Goal: Task Accomplishment & Management: Use online tool/utility

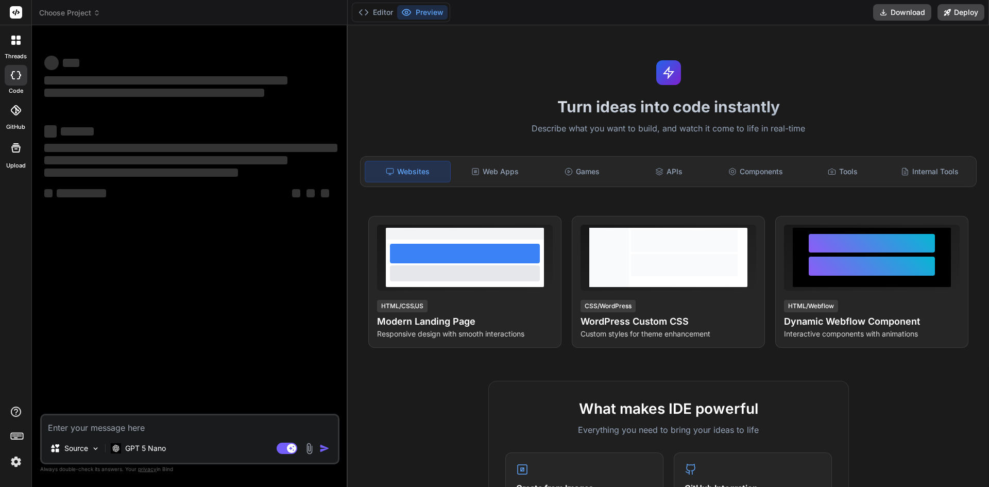
click at [507, 110] on h1 "Turn ideas into code instantly" at bounding box center [668, 106] width 629 height 19
click at [284, 108] on div "‌ ‌ ‌ ‌ ‌ ‌ ‌ ‌ ‌ ‌ ‌ ‌ ‌ ‌" at bounding box center [190, 133] width 293 height 166
click at [100, 11] on icon at bounding box center [96, 12] width 7 height 7
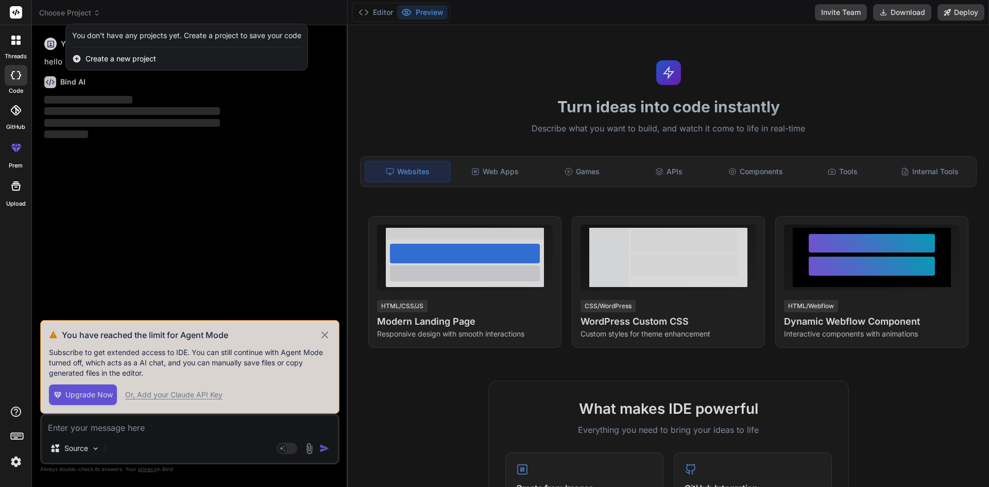
click at [325, 337] on div at bounding box center [494, 243] width 989 height 487
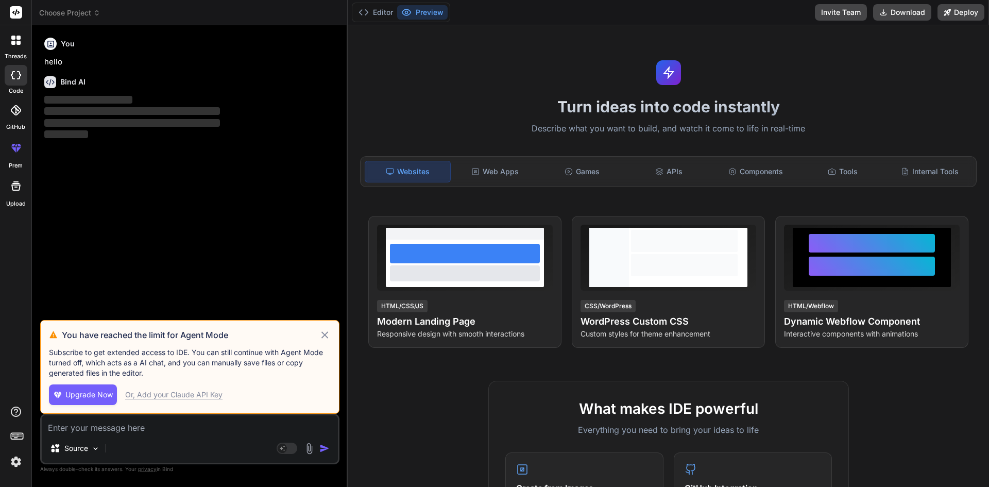
click at [325, 334] on icon at bounding box center [324, 334] width 7 height 7
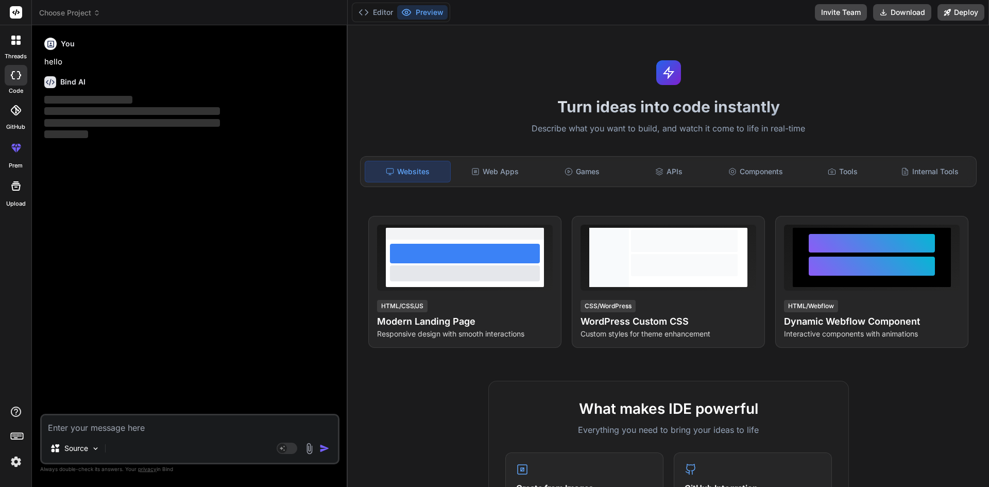
click at [97, 13] on icon at bounding box center [96, 12] width 7 height 7
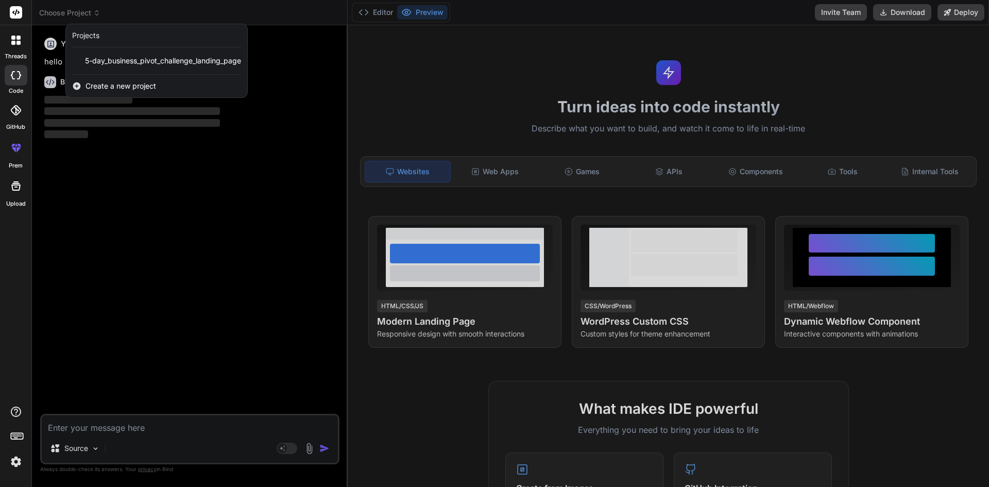
click at [294, 156] on div at bounding box center [494, 243] width 989 height 487
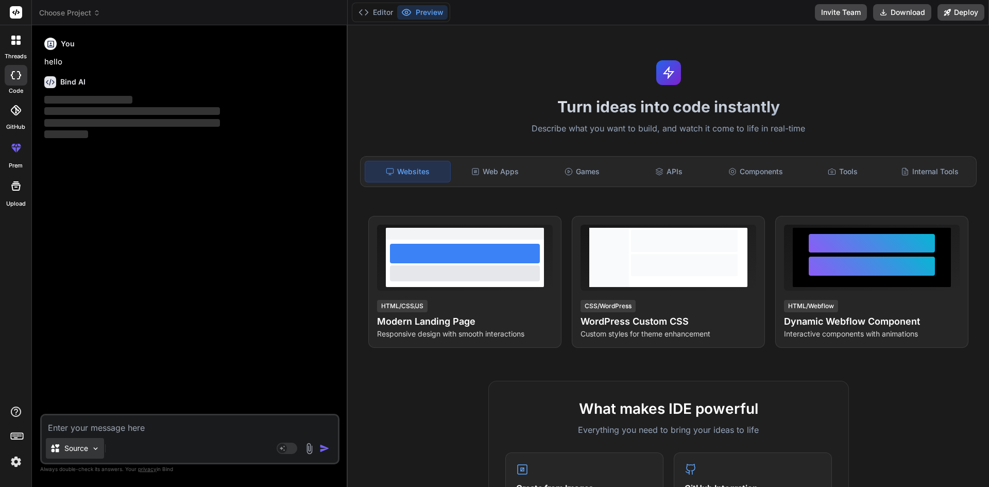
click at [94, 446] on img at bounding box center [95, 448] width 9 height 9
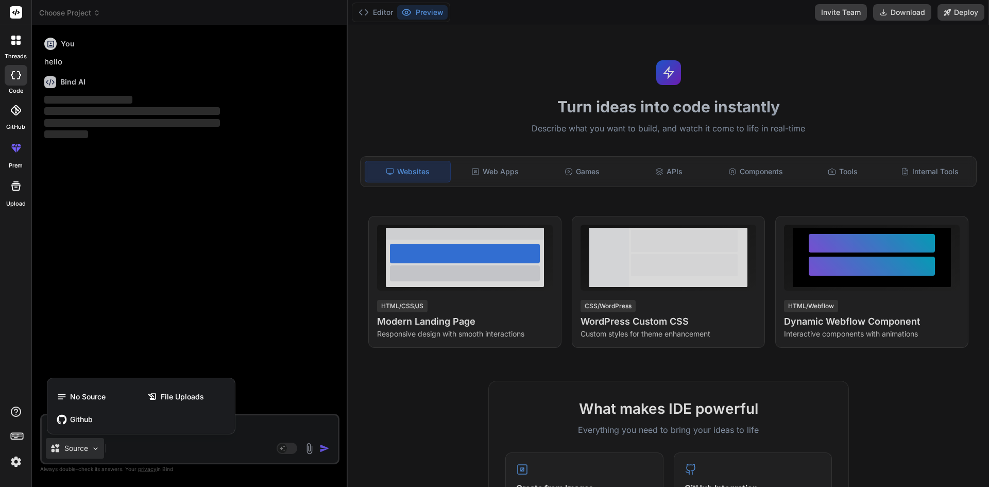
click at [134, 339] on div at bounding box center [494, 243] width 989 height 487
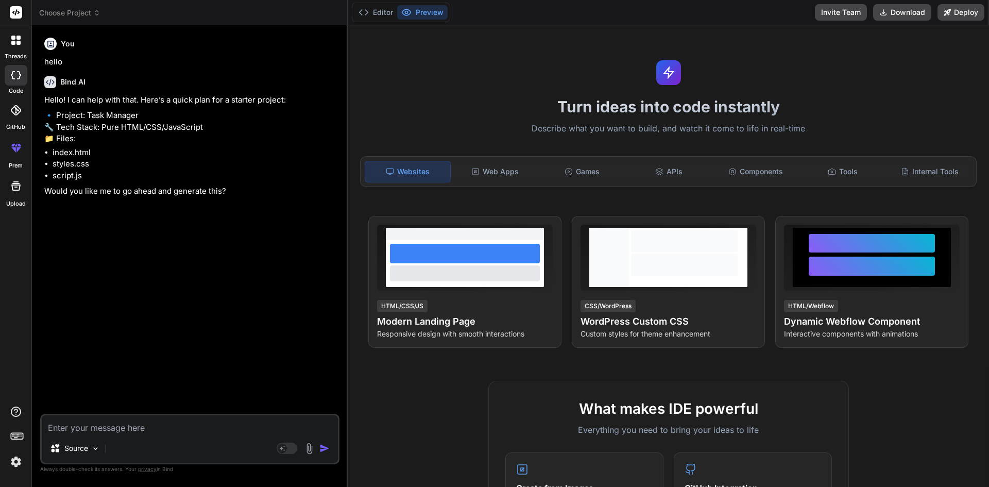
click at [131, 264] on div "You hello Bind AI Hello! I can help with that. Here’s a quick plan for a starte…" at bounding box center [190, 223] width 297 height 380
click at [16, 42] on icon at bounding box center [18, 43] width 4 height 4
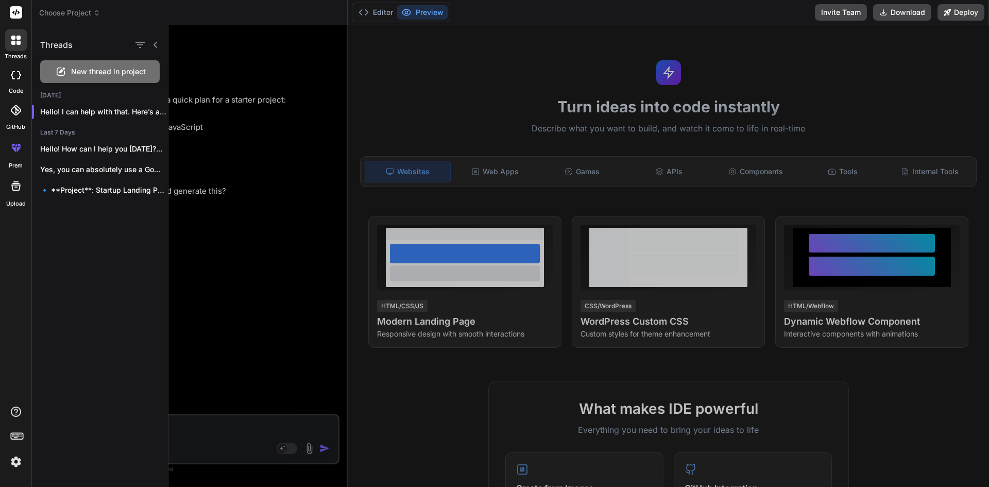
click at [160, 48] on div "Threads" at bounding box center [100, 42] width 136 height 35
click at [157, 48] on icon at bounding box center [156, 45] width 4 height 6
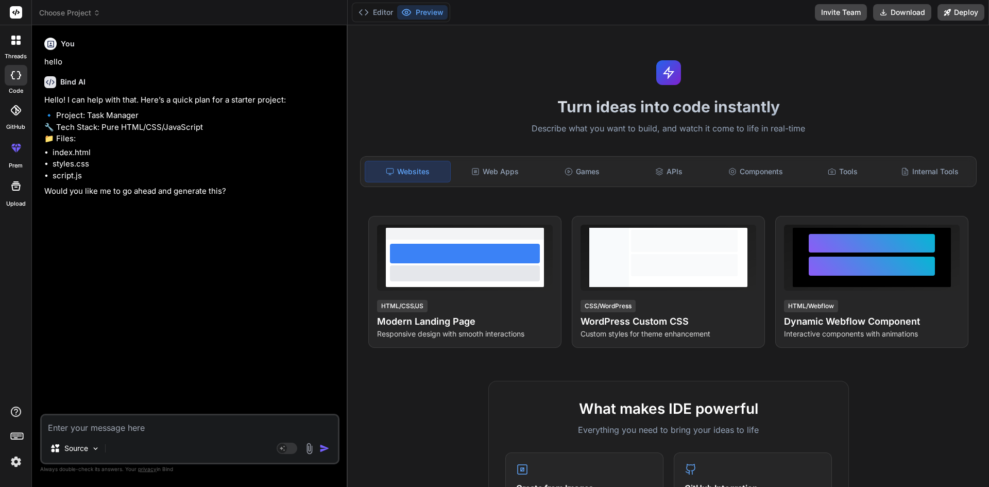
click at [157, 48] on div "You" at bounding box center [190, 44] width 293 height 12
click at [158, 304] on div "You hello Bind AI Hello! I can help with that. Here’s a quick plan for a starte…" at bounding box center [190, 223] width 297 height 380
click at [383, 13] on button "Editor" at bounding box center [375, 12] width 43 height 14
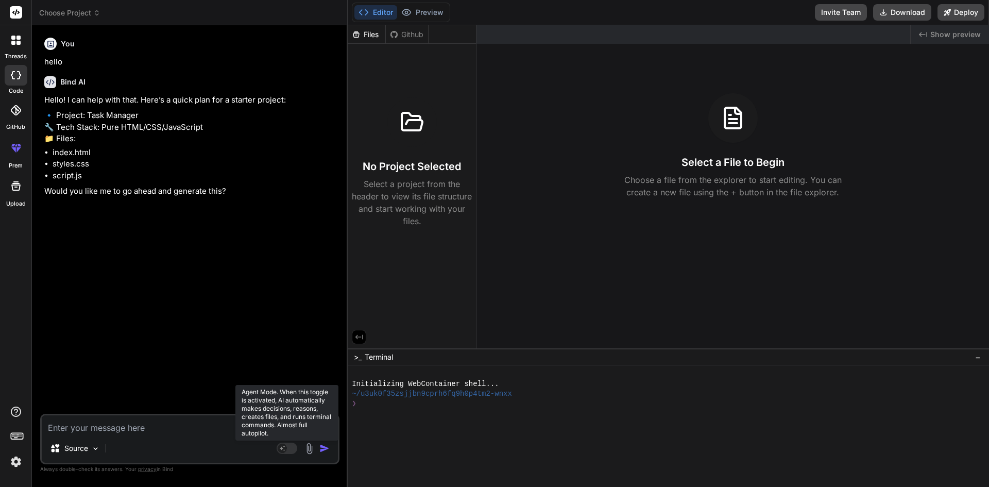
click at [290, 449] on rect at bounding box center [287, 448] width 21 height 11
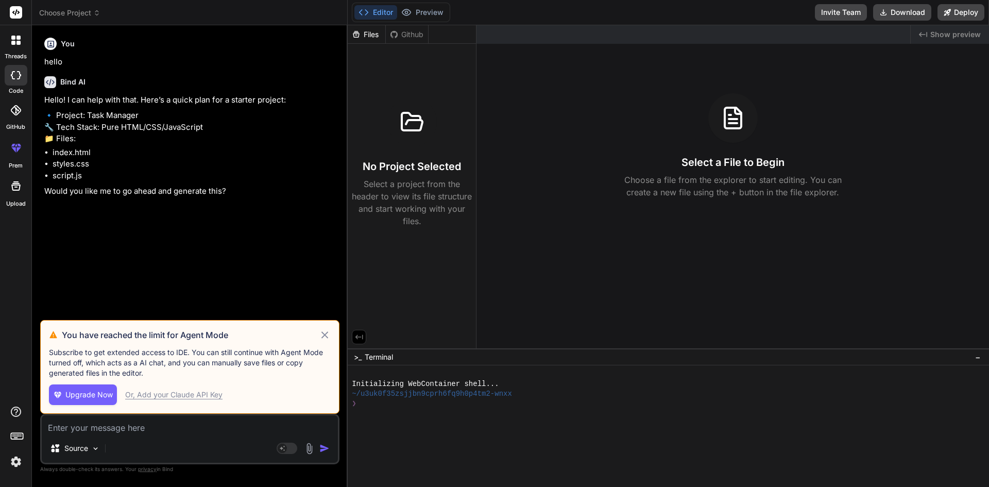
click at [325, 332] on icon at bounding box center [325, 335] width 12 height 12
type textarea "x"
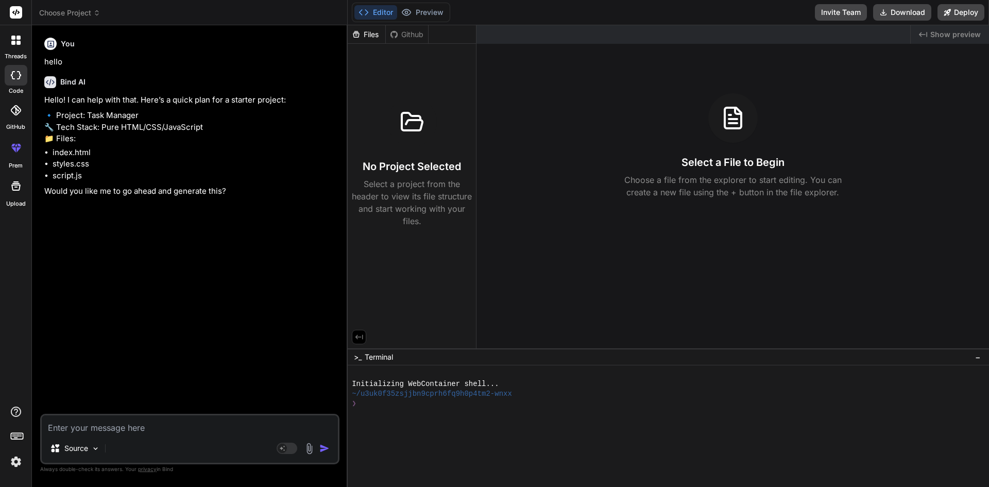
click at [165, 420] on textarea at bounding box center [190, 424] width 296 height 19
paste textarea "Build a SaaS-style business directory platform where users can search, filter, …"
type textarea "Build a SaaS-style business directory platform where users can search, filter, …"
type textarea "x"
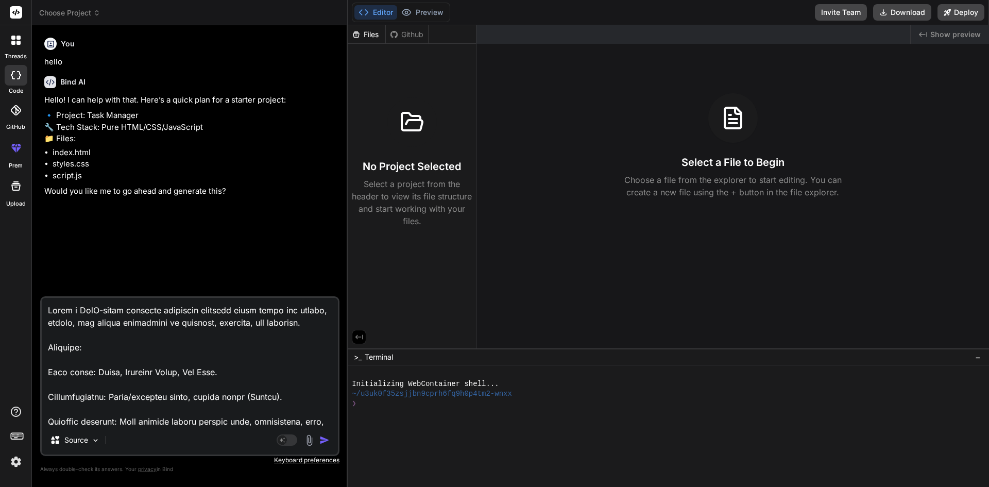
scroll to position [298, 0]
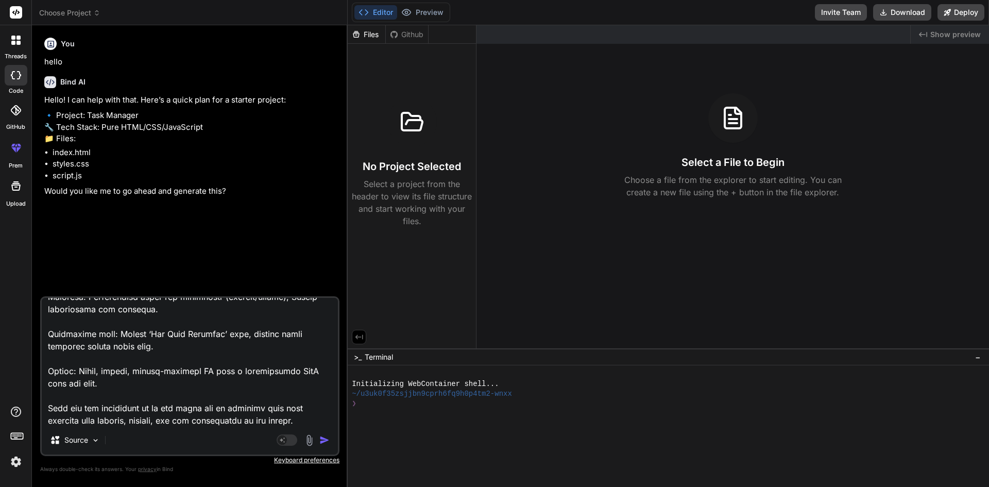
drag, startPoint x: 167, startPoint y: 419, endPoint x: 106, endPoint y: 244, distance: 185.6
click at [106, 244] on div "You hello Bind AI Hello! I can help with that. Here’s a quick plan for a starte…" at bounding box center [190, 164] width 297 height 263
click at [96, 10] on icon at bounding box center [96, 12] width 7 height 7
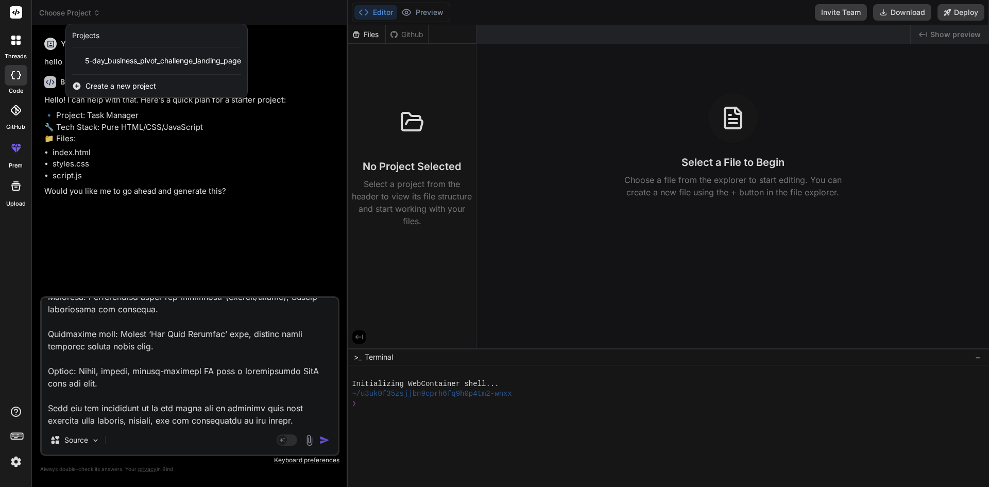
click at [100, 83] on span "Create a new project" at bounding box center [121, 86] width 71 height 10
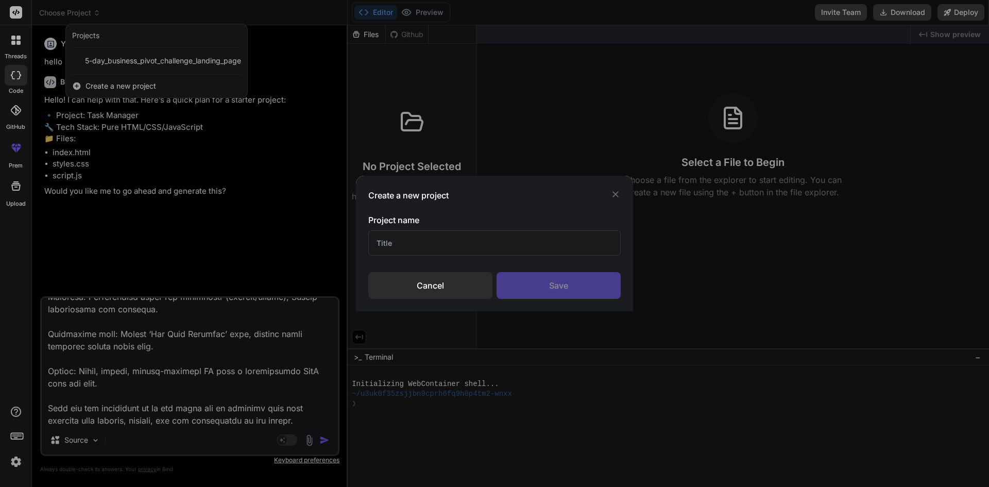
click at [619, 193] on icon at bounding box center [615, 194] width 10 height 10
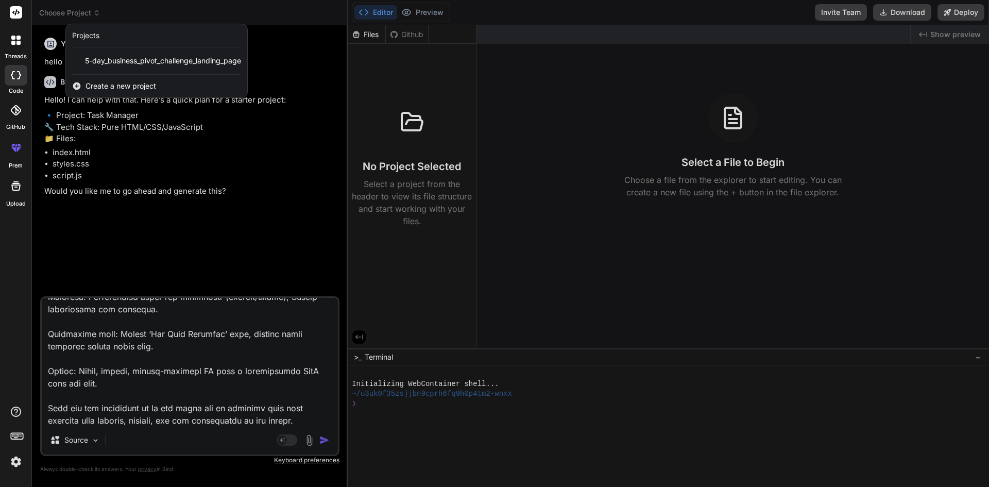
drag, startPoint x: 307, startPoint y: 417, endPoint x: 189, endPoint y: 363, distance: 130.0
click at [189, 363] on div at bounding box center [494, 243] width 989 height 487
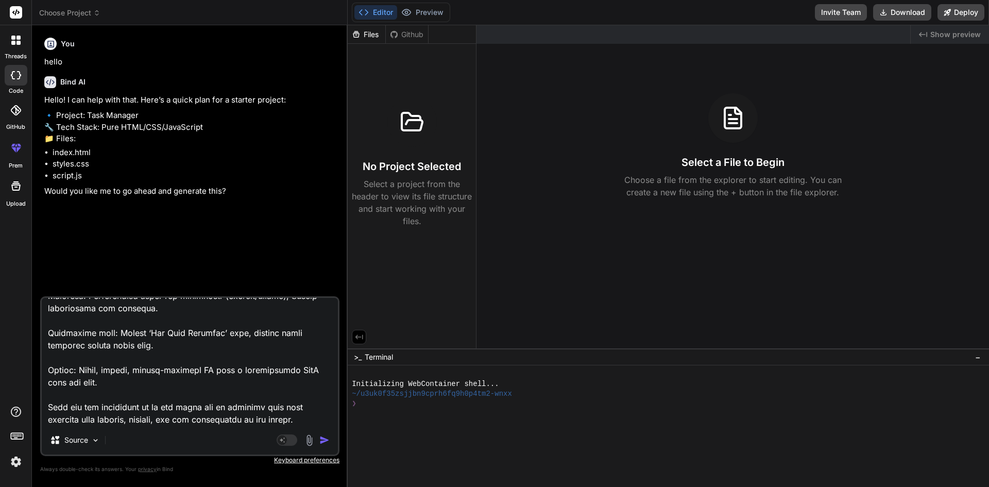
drag, startPoint x: 67, startPoint y: 299, endPoint x: 308, endPoint y: 418, distance: 269.1
click at [308, 418] on textarea at bounding box center [190, 362] width 296 height 128
type textarea "Build a SaaS-style business directory platform where users can search, filter, …"
type textarea "x"
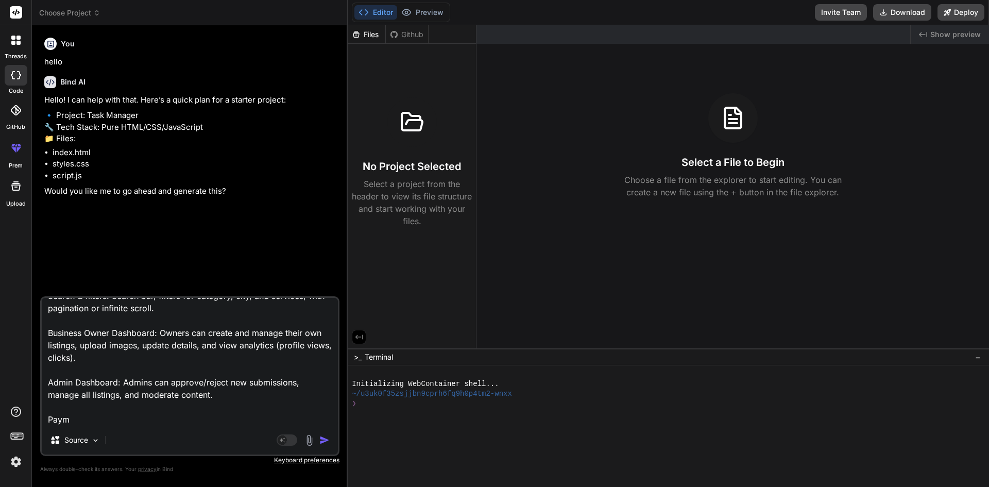
scroll to position [175, 0]
type textarea "Build a SaaS-style business directory platform where users can search, filter, …"
type textarea "x"
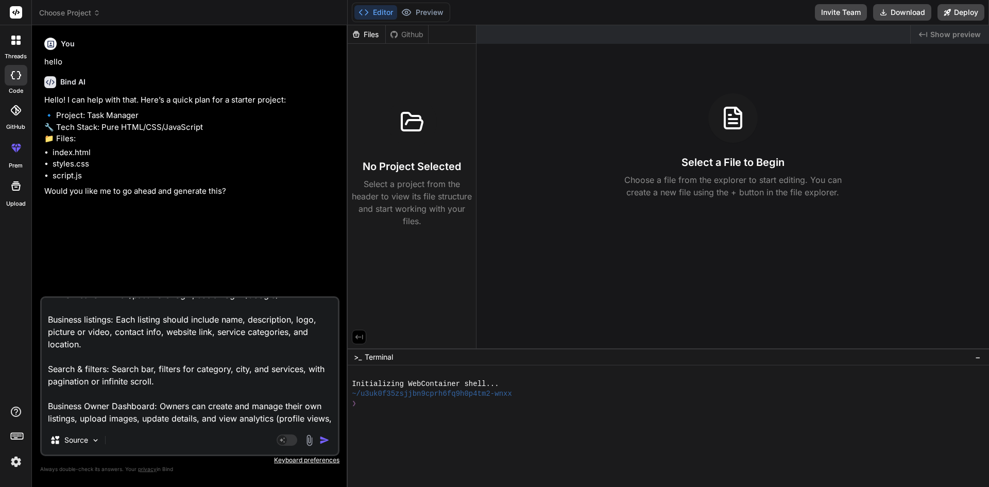
scroll to position [0, 0]
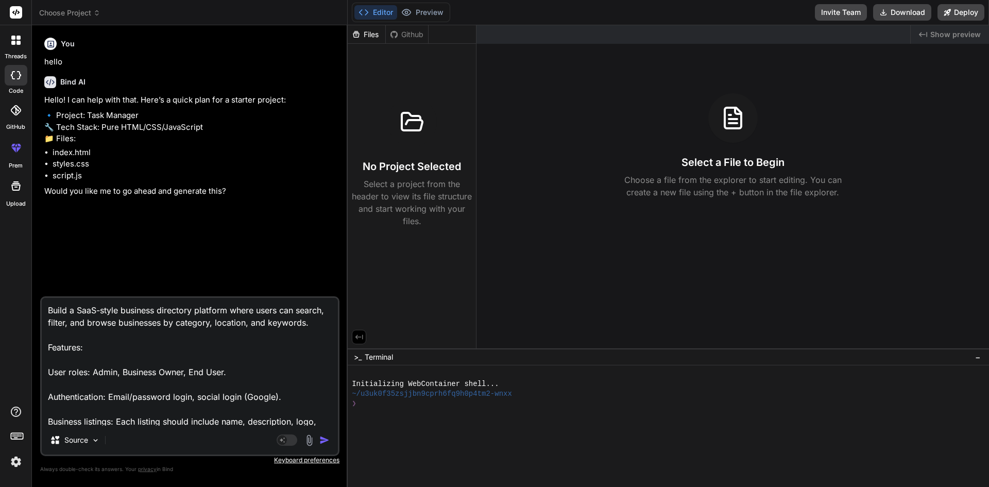
drag, startPoint x: 247, startPoint y: 411, endPoint x: 57, endPoint y: 299, distance: 220.8
click at [57, 299] on textarea "Build a SaaS-style business directory platform where users can search, filter, …" at bounding box center [190, 362] width 296 height 128
type textarea "Bu Pay"
type textarea "x"
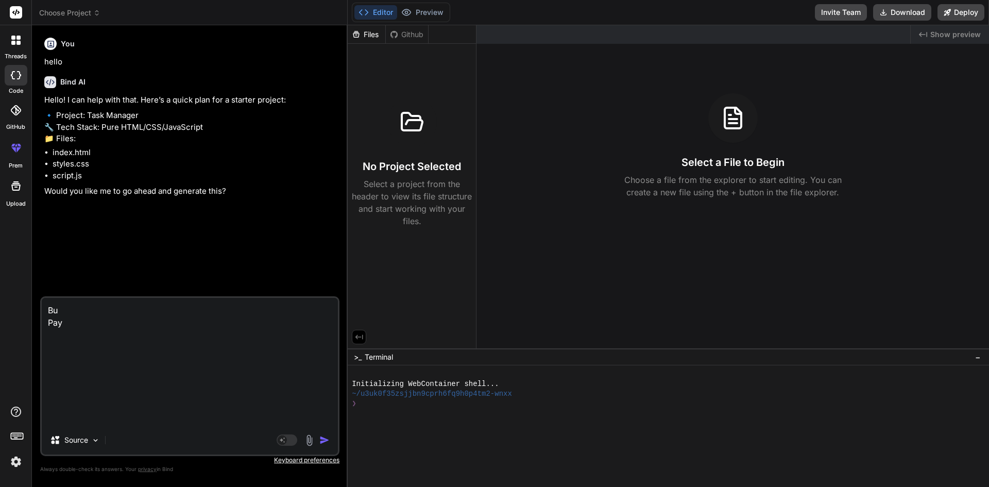
type textarea "B Pay"
type textarea "x"
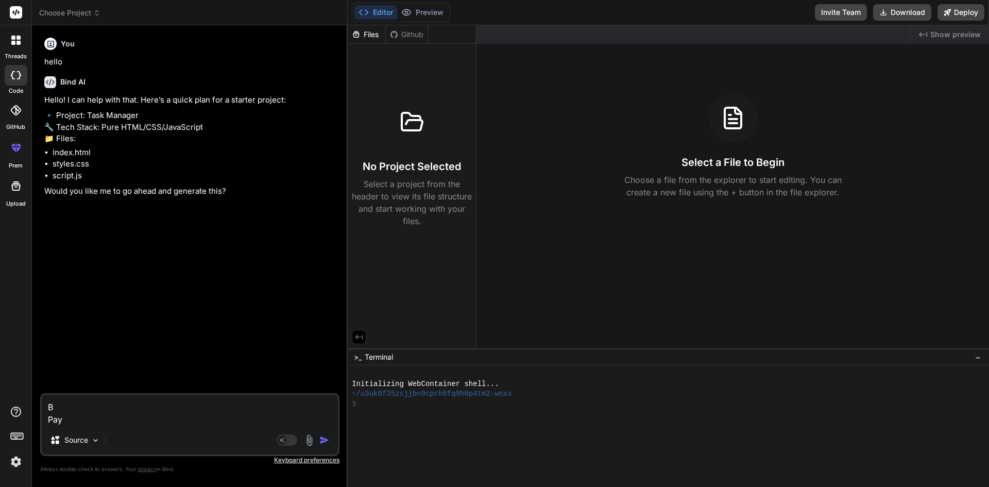
type textarea "Pay"
type textarea "x"
drag, startPoint x: 82, startPoint y: 418, endPoint x: 69, endPoint y: 417, distance: 12.9
click at [69, 417] on textarea "Pay" at bounding box center [190, 410] width 296 height 31
type textarea "Pa"
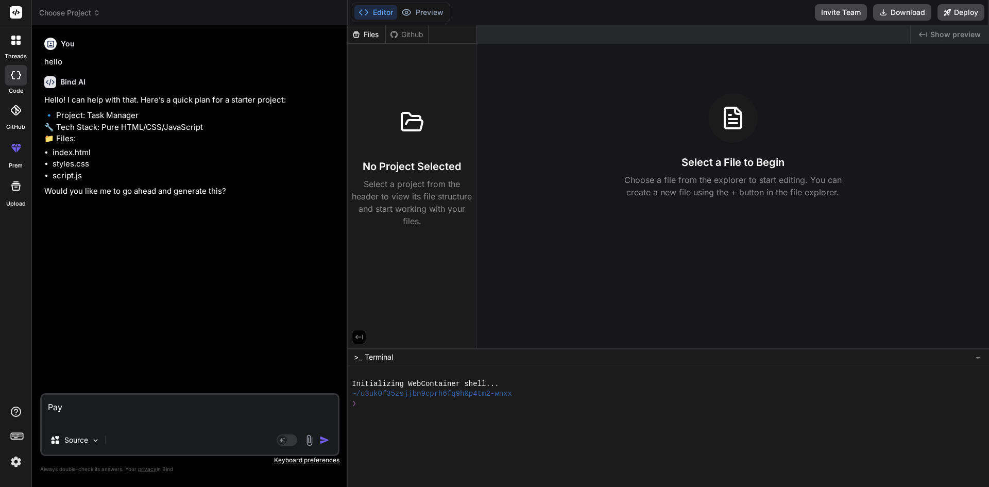
type textarea "x"
type textarea "P"
type textarea "x"
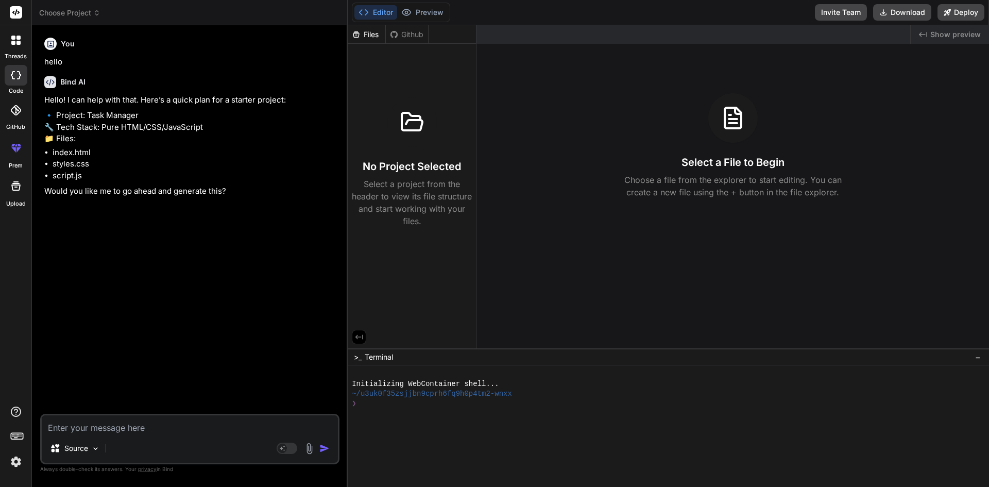
click at [145, 294] on div "You hello Bind AI Hello! I can help with that. Here’s a quick plan for a starte…" at bounding box center [190, 223] width 297 height 380
click at [97, 12] on icon at bounding box center [96, 12] width 7 height 7
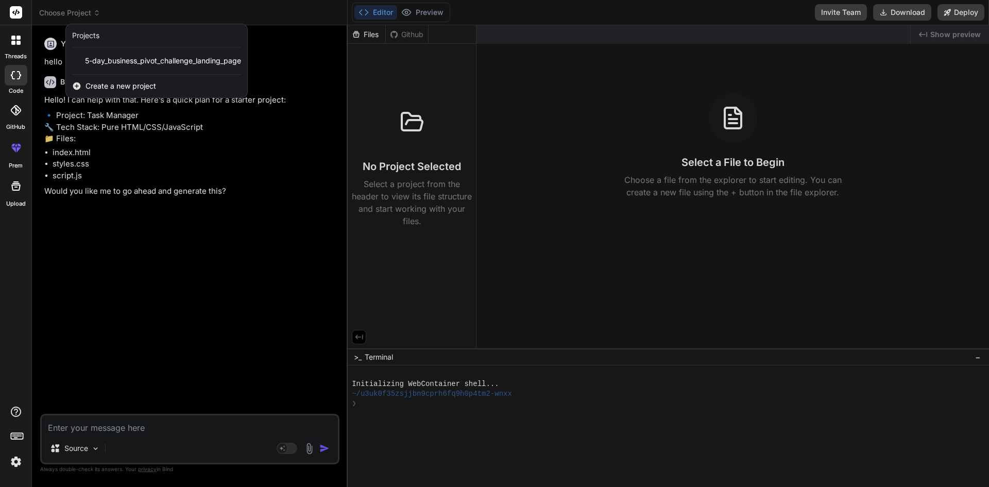
click at [138, 88] on span "Create a new project" at bounding box center [121, 86] width 71 height 10
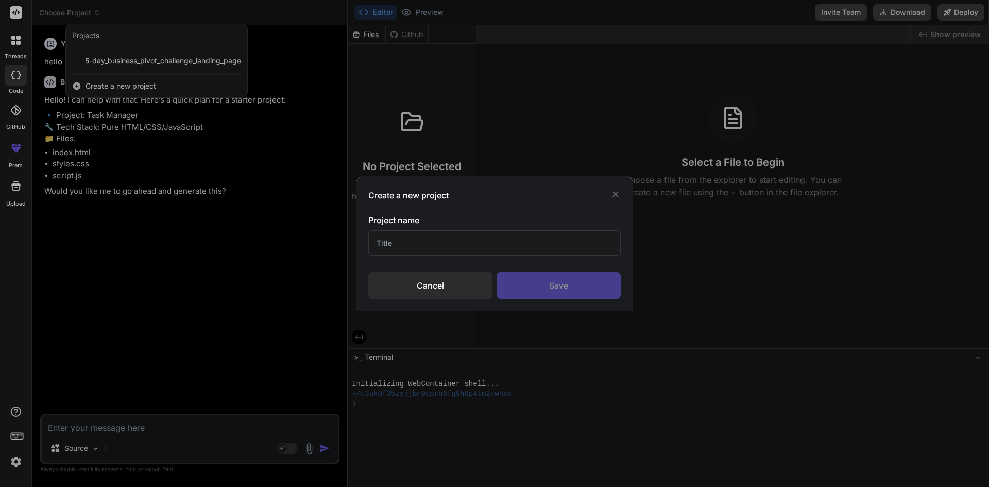
click at [384, 243] on input "text" at bounding box center [494, 242] width 252 height 25
type input "Business Directory - draft"
click at [557, 290] on div "Save" at bounding box center [559, 285] width 124 height 27
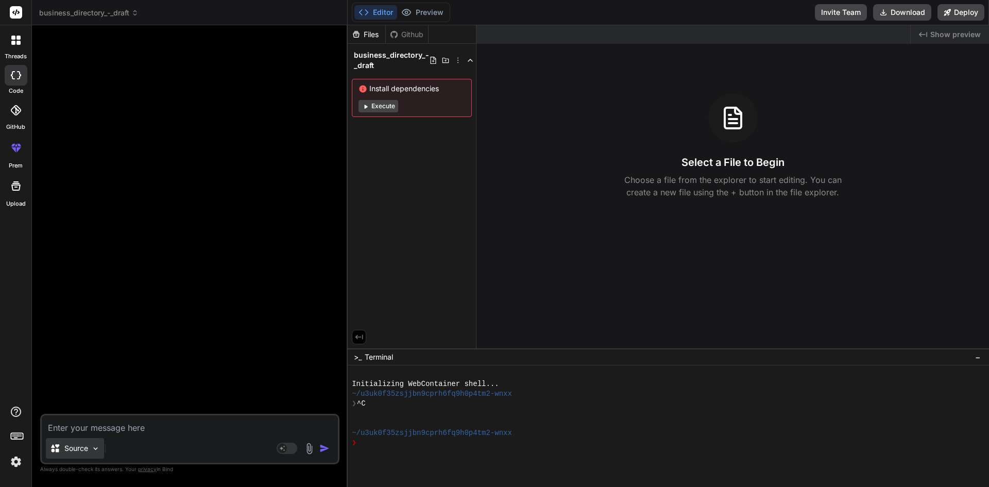
click at [93, 445] on img at bounding box center [95, 448] width 9 height 9
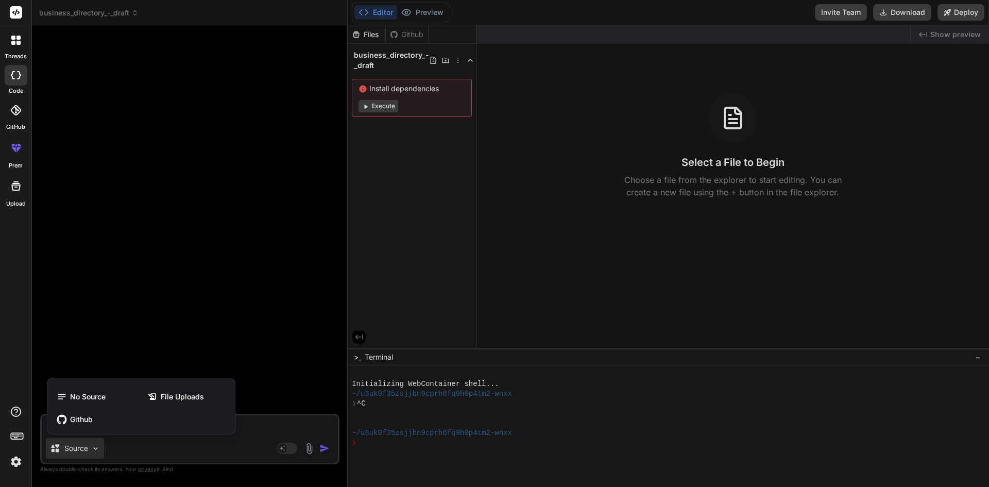
click at [148, 455] on div at bounding box center [494, 243] width 989 height 487
type textarea "x"
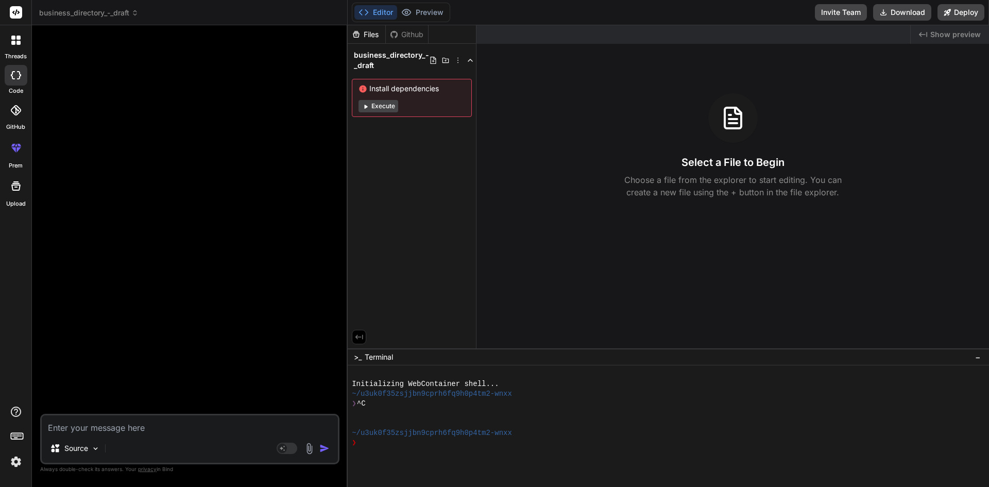
click at [132, 427] on textarea at bounding box center [190, 424] width 296 height 19
paste textarea "Build a SaaS-style business directory platform where users can search, filter, …"
type textarea "Build a SaaS-style business directory platform where users can search, filter, …"
type textarea "x"
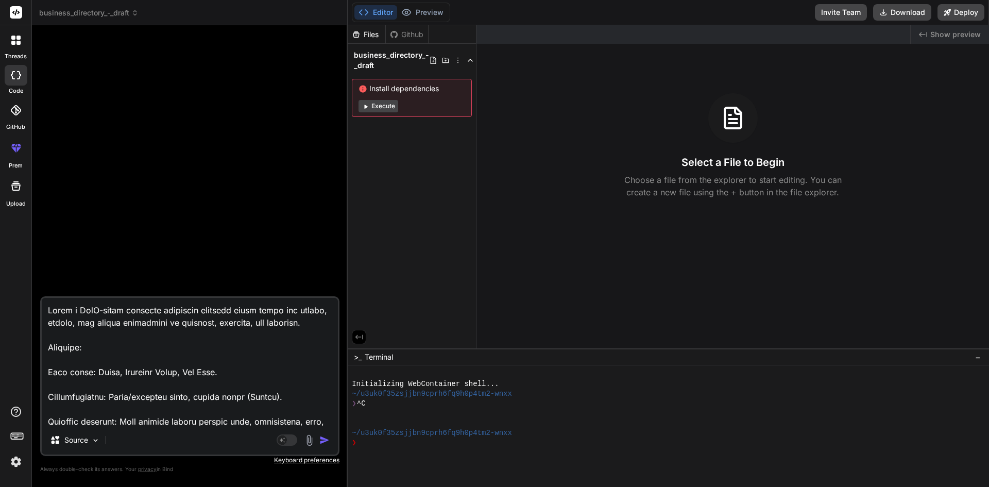
type textarea "Build a SaaS-style business directory platform where users can search, filter, …"
click at [324, 437] on img "button" at bounding box center [324, 440] width 10 height 10
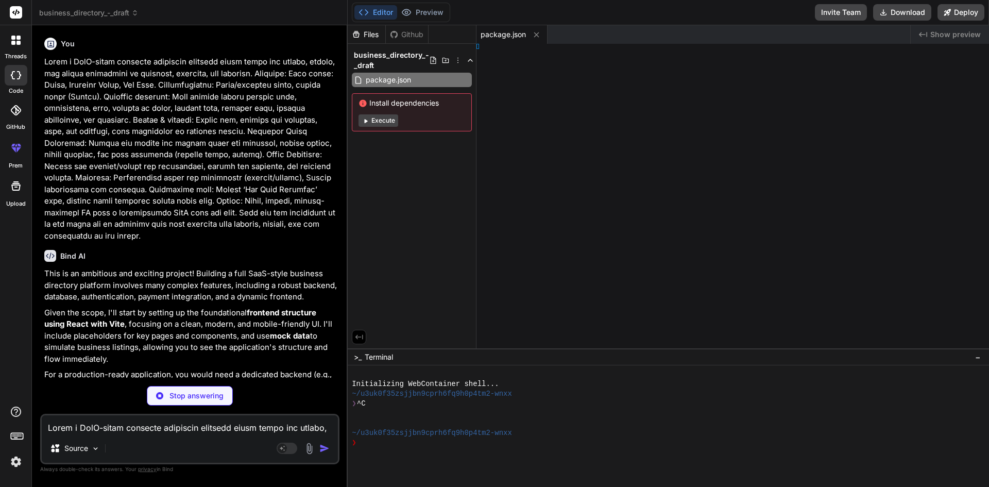
type textarea "x"
type textarea "y> </html>"
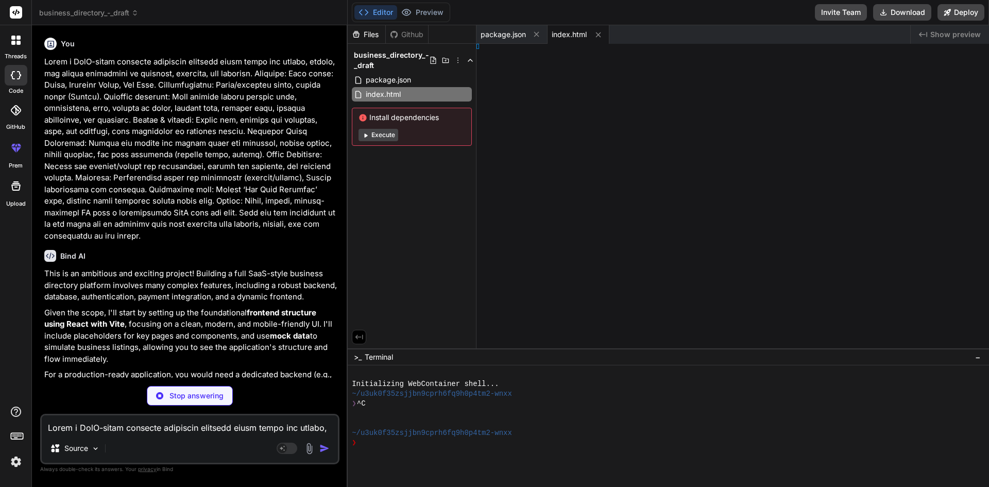
type textarea "x"
type textarea "56b3; }"
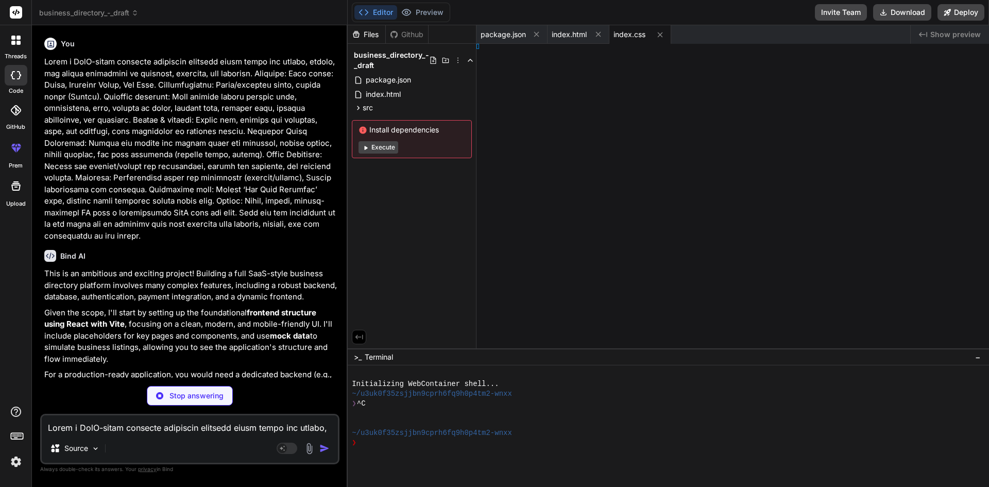
type textarea "x"
type textarea "ode>, )"
type textarea "x"
type textarea ";"
type textarea "x"
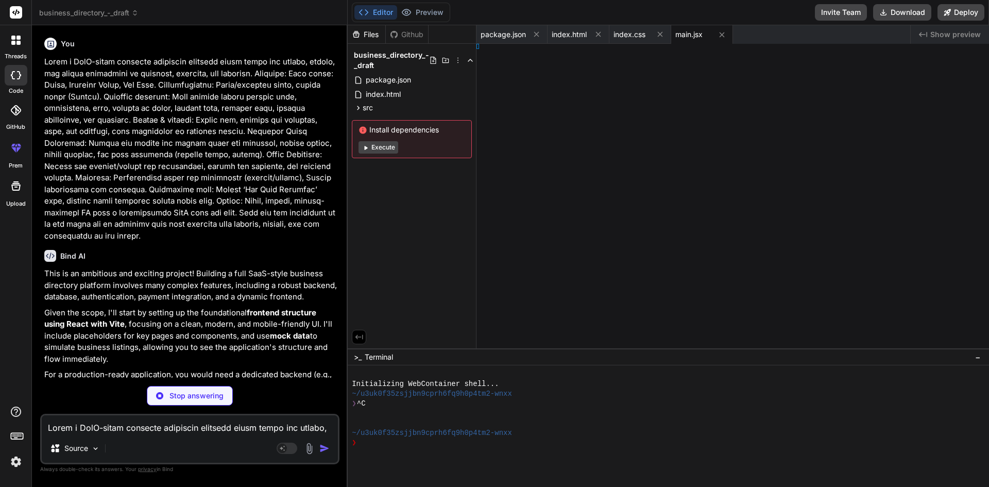
type textarea "00%; }"
type textarea "x"
type textarea "er;"
type textarea "x"
type textarea ";"
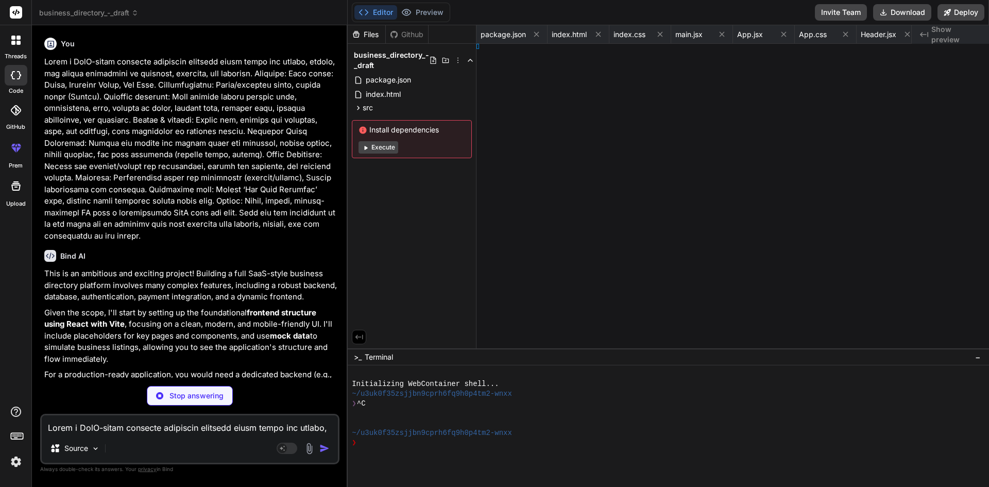
type textarea "x"
type textarea "ngsPage;"
type textarea "x"
type textarea "e;"
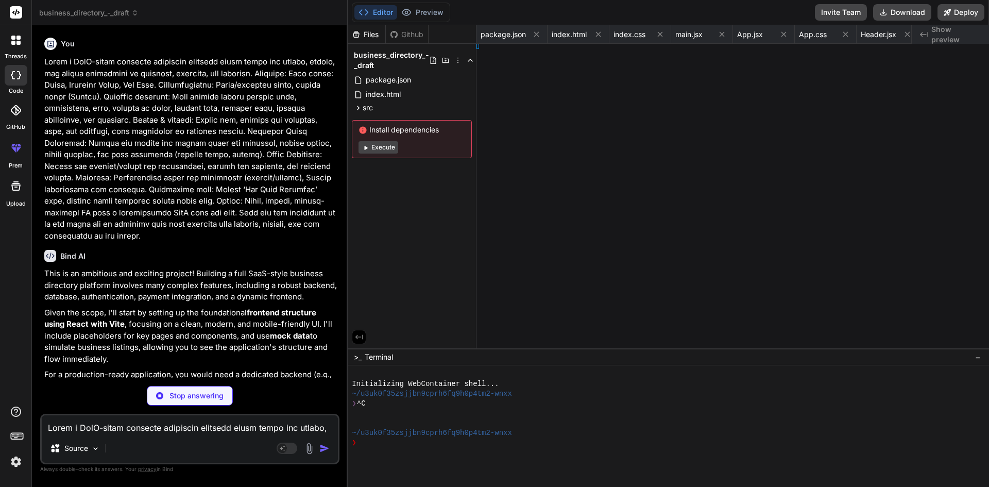
type textarea "x"
type textarea "Page;"
type textarea "x"
type textarea "s;"
type textarea "x"
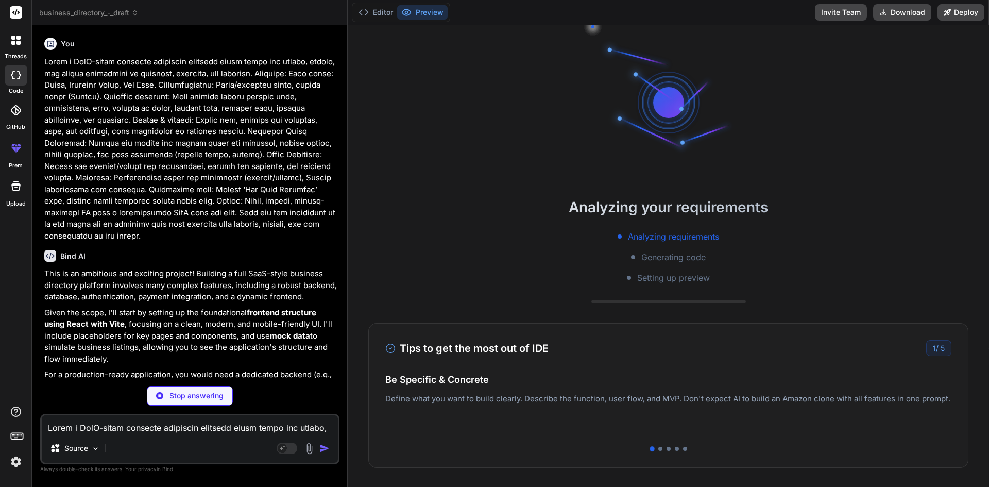
type textarea "x"
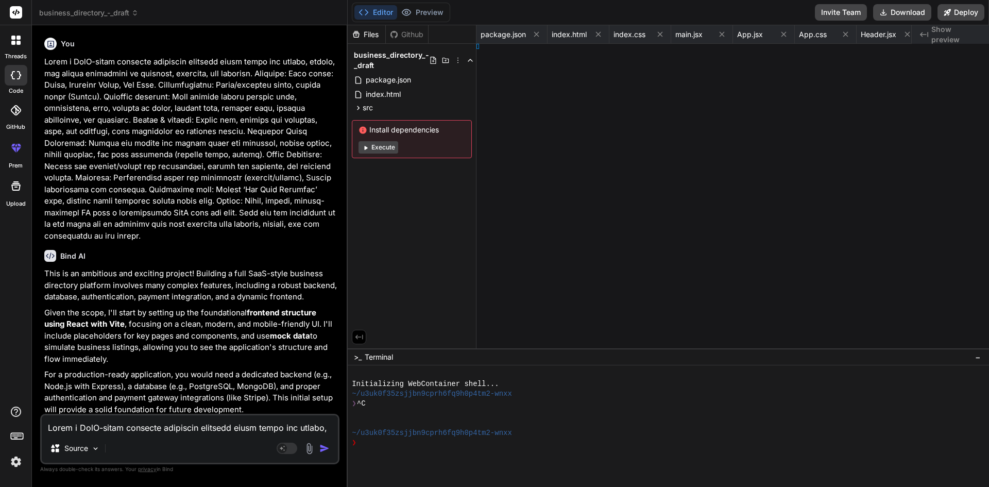
type textarea "}); };"
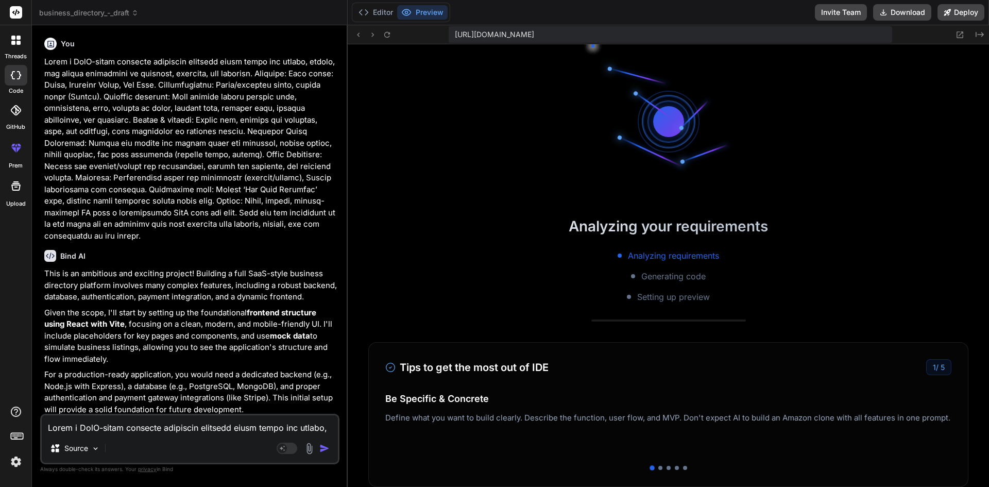
scroll to position [666, 0]
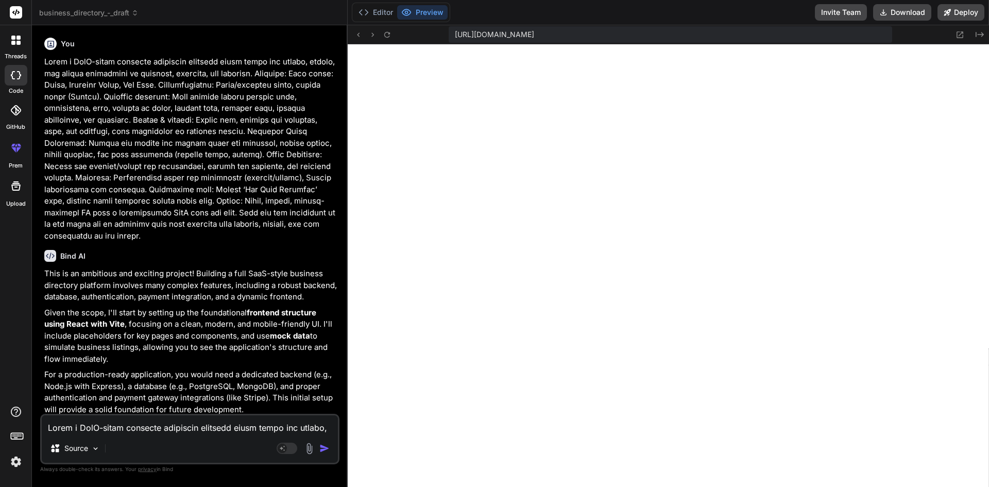
click at [277, 400] on p "For a production-ready application, you would need a dedicated backend (e.g., N…" at bounding box center [190, 392] width 293 height 46
click at [256, 403] on p "For a production-ready application, you would need a dedicated backend (e.g., N…" at bounding box center [190, 392] width 293 height 46
click at [425, 11] on button "Preview" at bounding box center [422, 12] width 50 height 14
click at [379, 7] on button "Editor" at bounding box center [375, 12] width 43 height 14
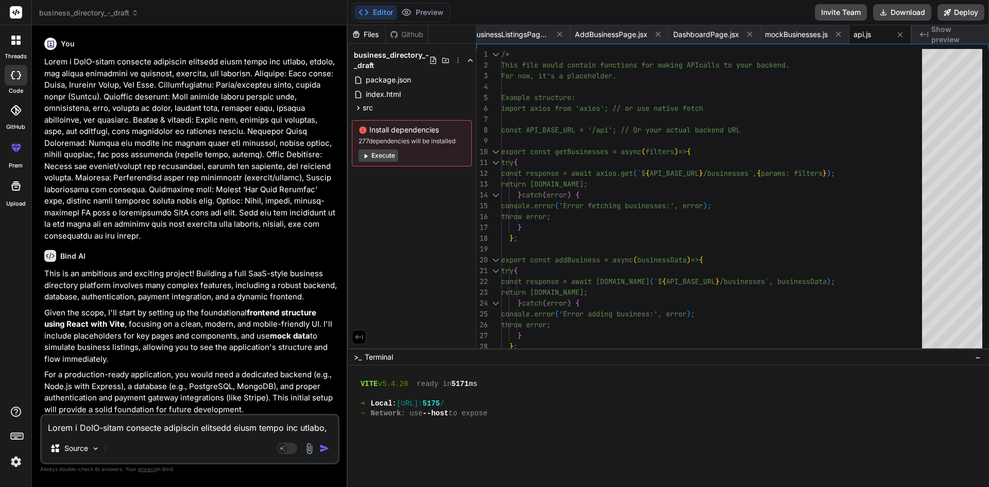
click at [933, 33] on span "Show preview" at bounding box center [955, 34] width 49 height 21
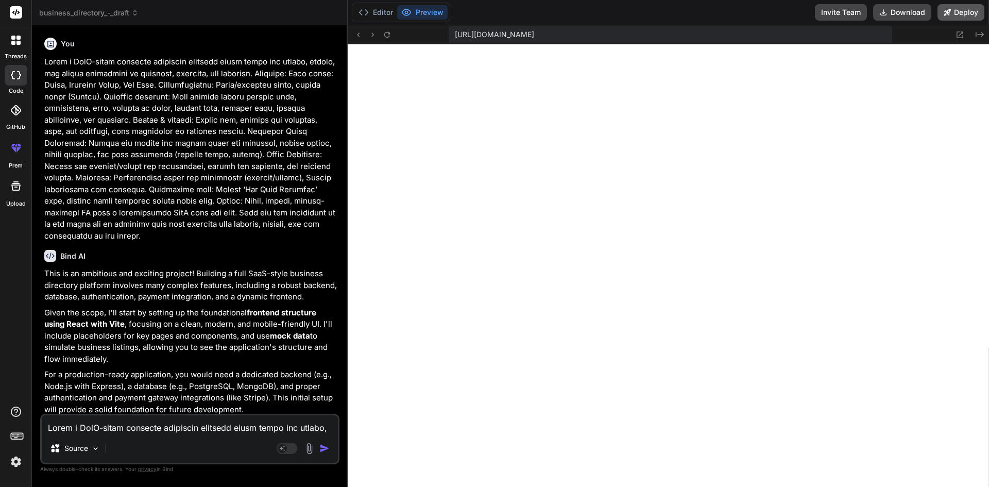
click at [965, 13] on button "Deploy" at bounding box center [961, 12] width 47 height 16
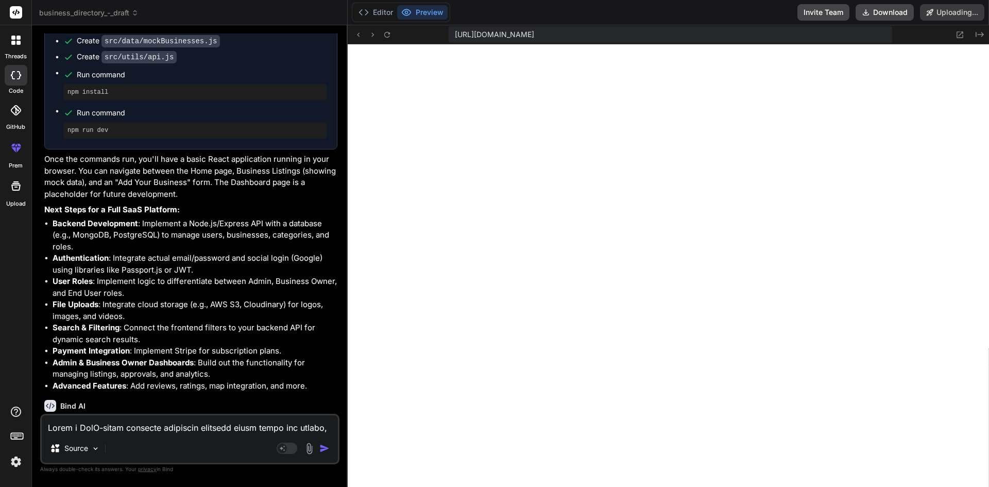
scroll to position [850, 0]
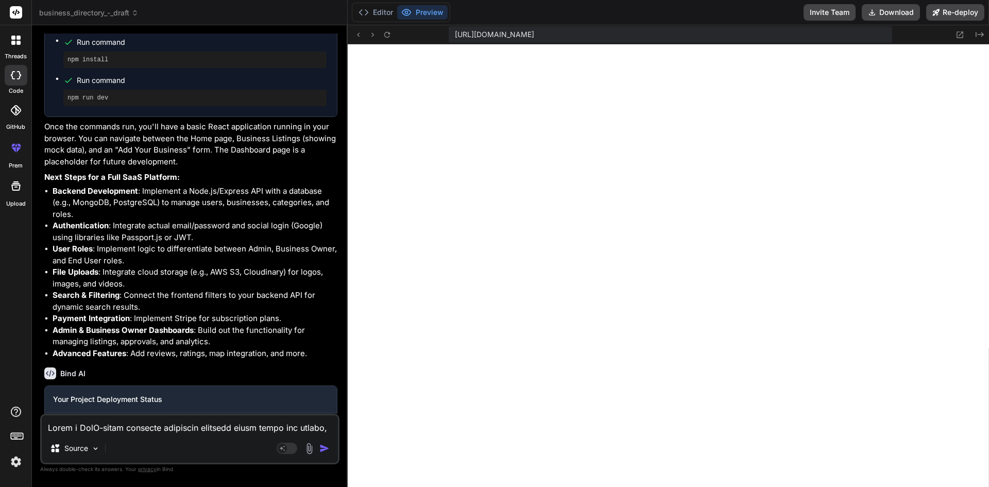
type textarea "x"
click at [429, 12] on button "Preview" at bounding box center [422, 12] width 50 height 14
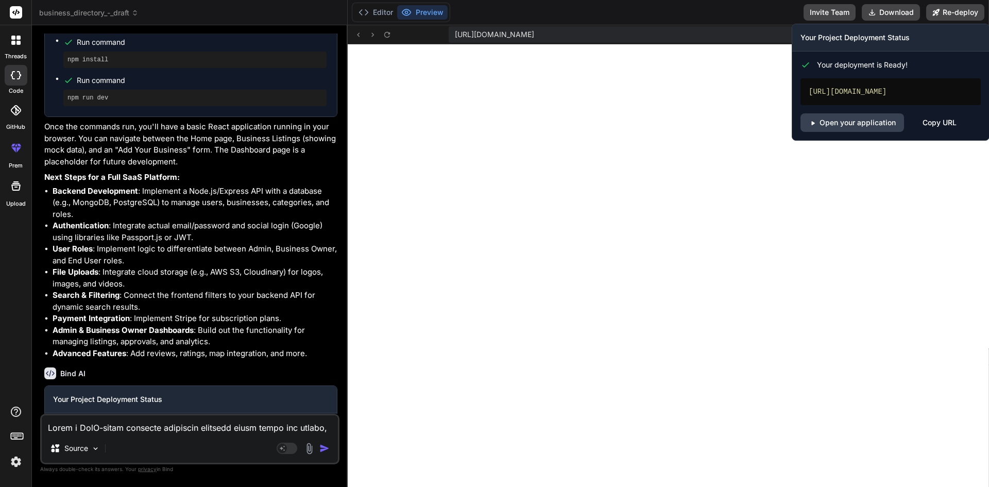
click at [931, 132] on div "Copy URL" at bounding box center [940, 122] width 34 height 19
click at [866, 132] on link "Open your application" at bounding box center [853, 122] width 104 height 19
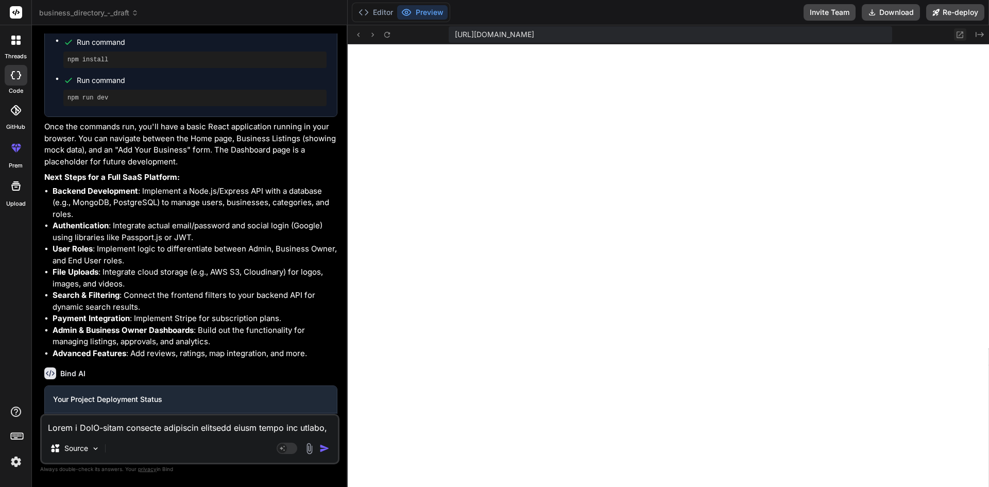
click at [960, 35] on icon at bounding box center [960, 34] width 9 height 9
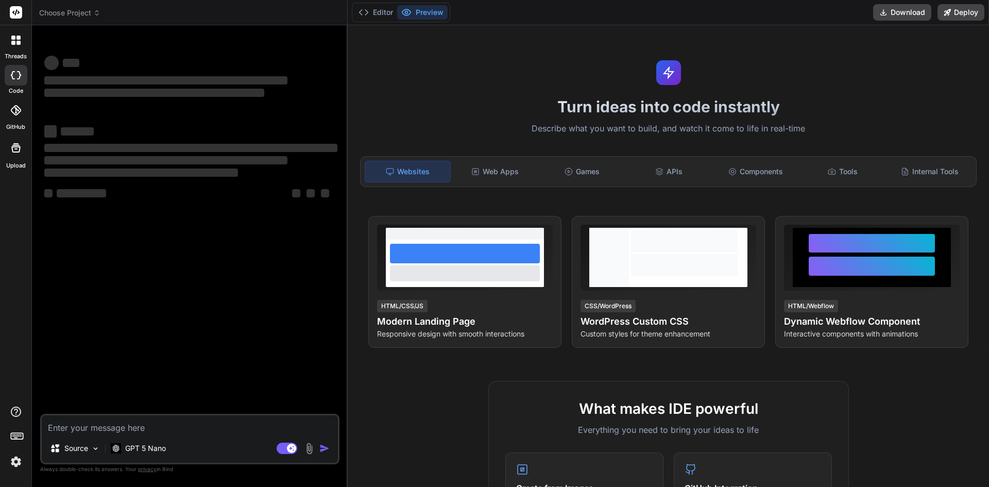
type textarea "x"
click at [280, 55] on div "‌ ‌" at bounding box center [190, 62] width 293 height 16
click at [97, 13] on icon at bounding box center [96, 12] width 7 height 7
click at [97, 14] on icon at bounding box center [96, 12] width 7 height 7
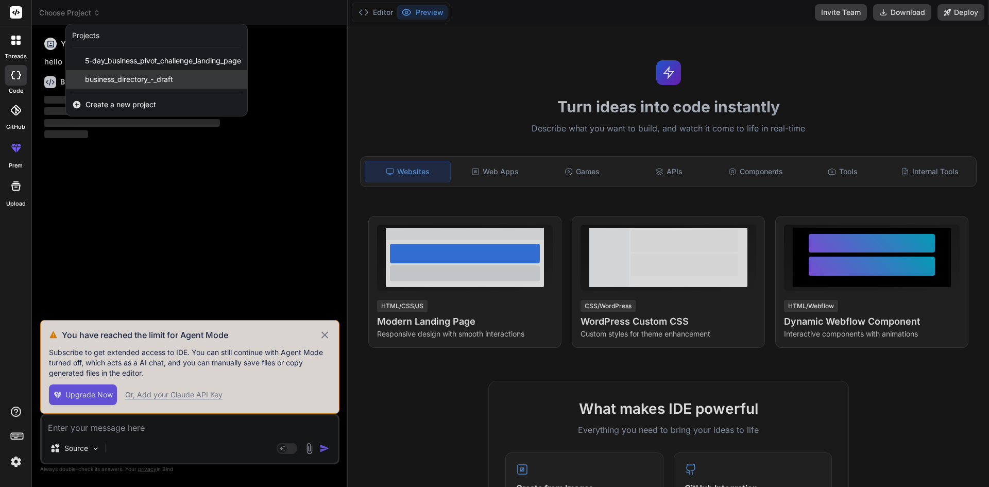
click at [156, 79] on span "business_directory_-_draft" at bounding box center [129, 79] width 88 height 10
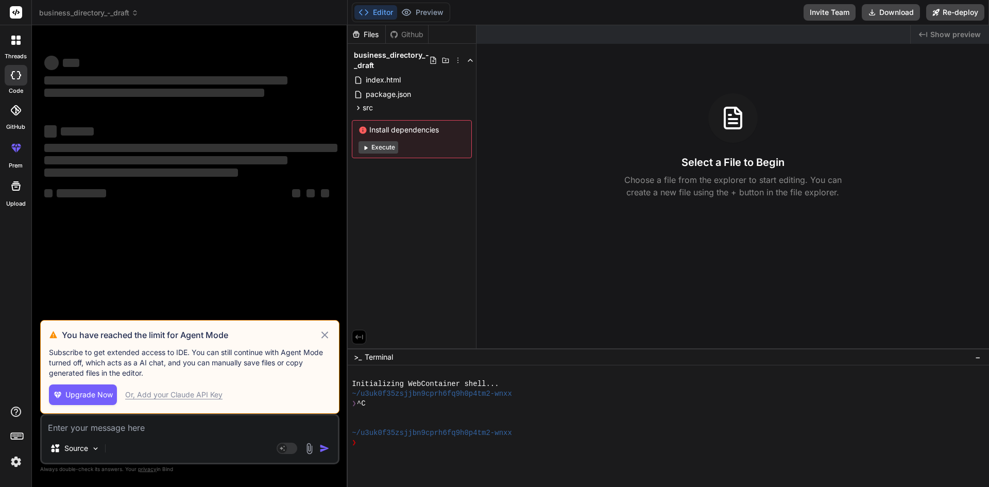
click at [389, 146] on button "Execute" at bounding box center [379, 147] width 40 height 12
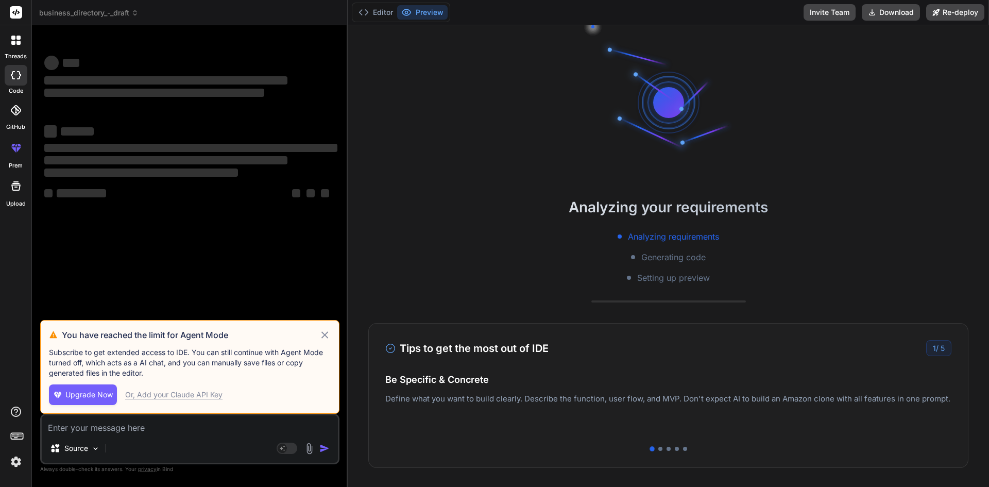
scroll to position [20, 0]
click at [326, 335] on icon at bounding box center [324, 334] width 7 height 7
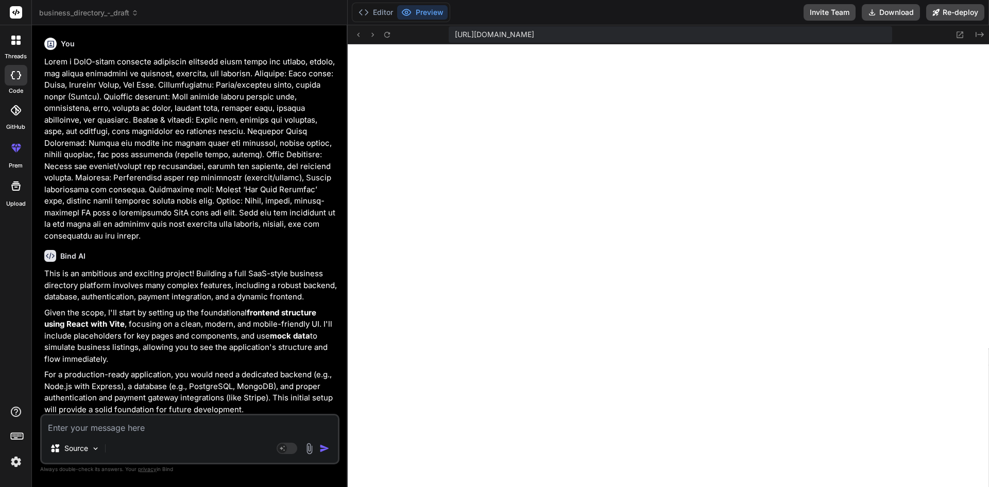
scroll to position [636, 0]
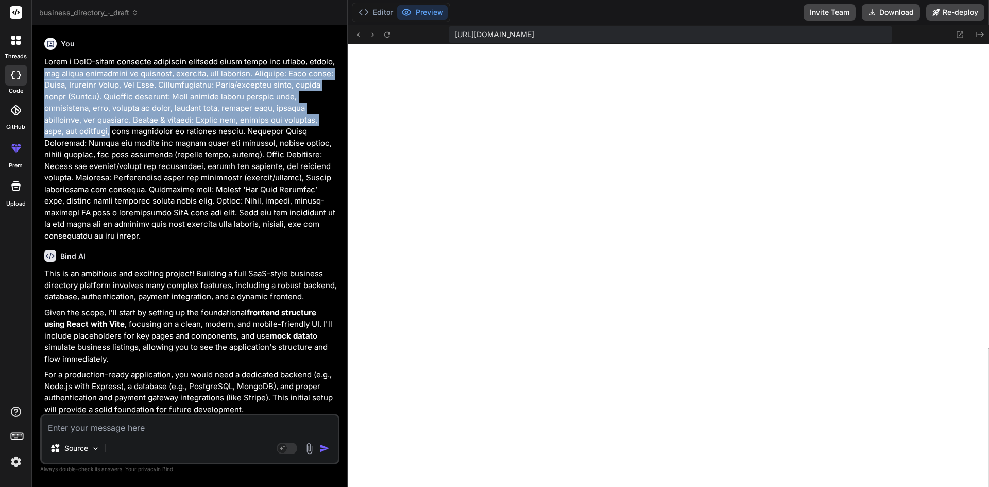
drag, startPoint x: 346, startPoint y: 66, endPoint x: 346, endPoint y: 114, distance: 47.9
click at [346, 114] on div "Bind AI Web Search Created with Pixso. Code Generator You Bind AI This is an am…" at bounding box center [190, 255] width 316 height 461
click at [439, 12] on button "Preview" at bounding box center [422, 12] width 50 height 14
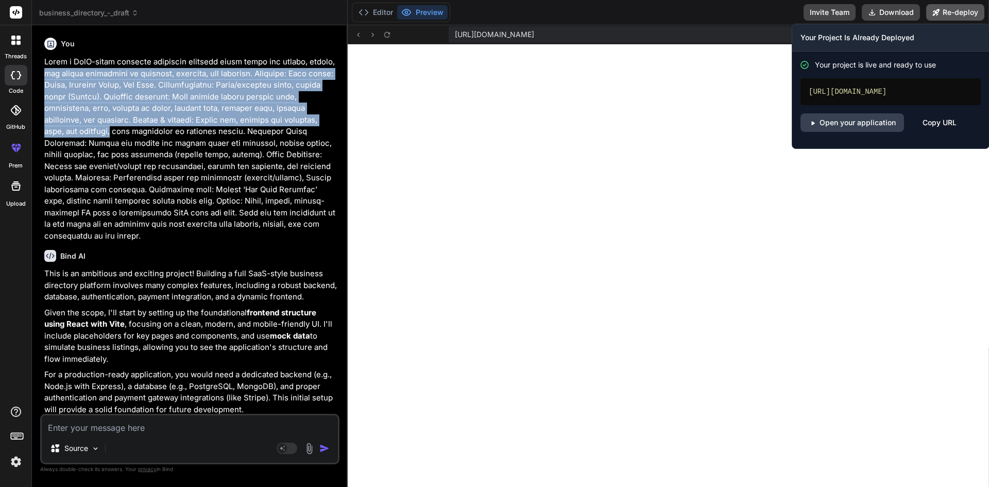
click at [957, 9] on button "Re-deploy" at bounding box center [955, 12] width 58 height 16
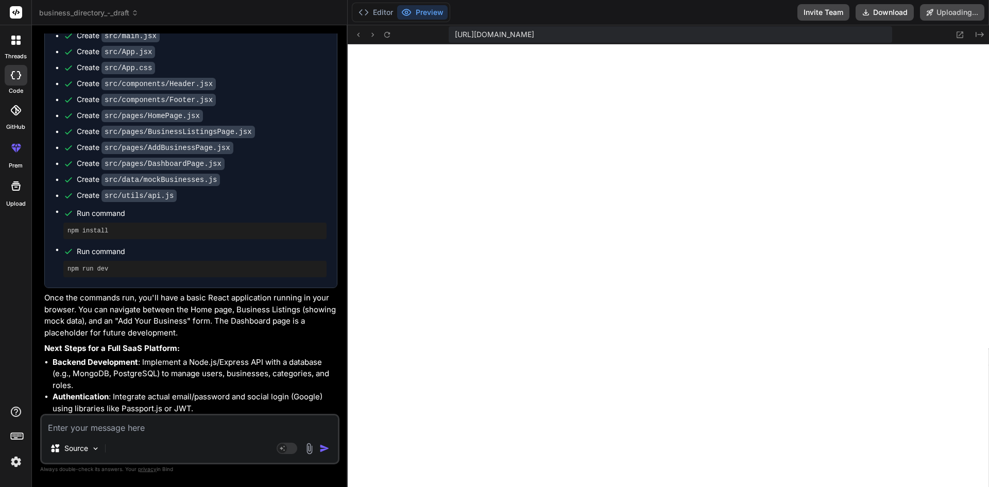
scroll to position [850, 0]
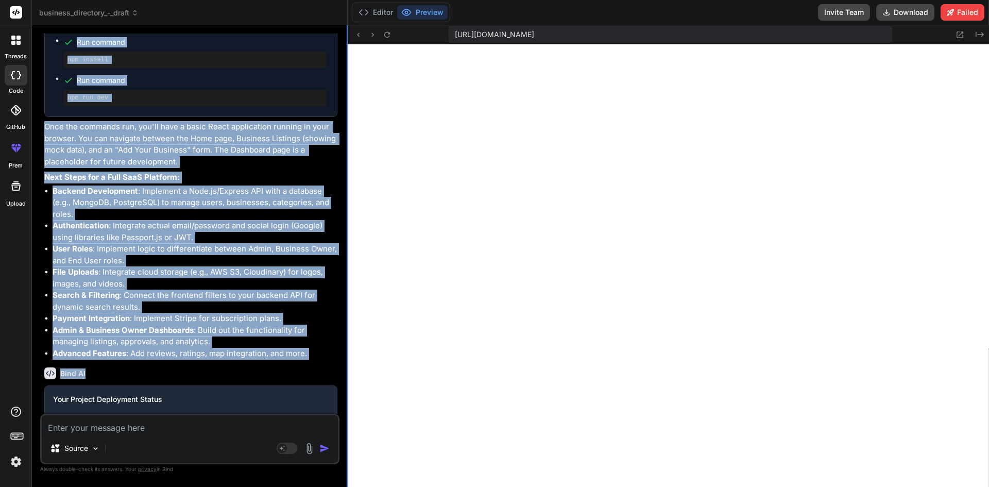
drag, startPoint x: 345, startPoint y: 327, endPoint x: 347, endPoint y: 350, distance: 23.3
click at [347, 350] on div "Bind AI Web Search Created with Pixso. Code Generator You Bind AI This is an am…" at bounding box center [190, 256] width 316 height 462
click at [321, 367] on div "Bind AI" at bounding box center [190, 373] width 293 height 12
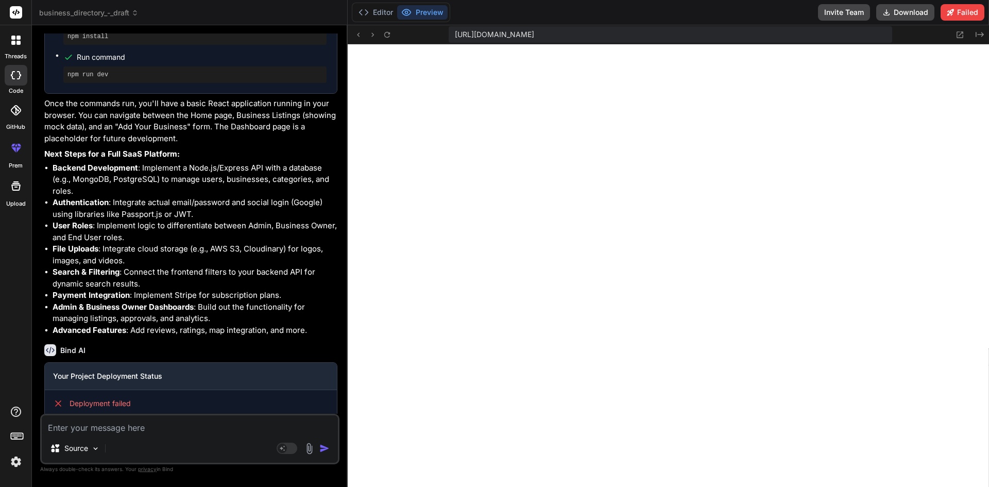
scroll to position [879, 0]
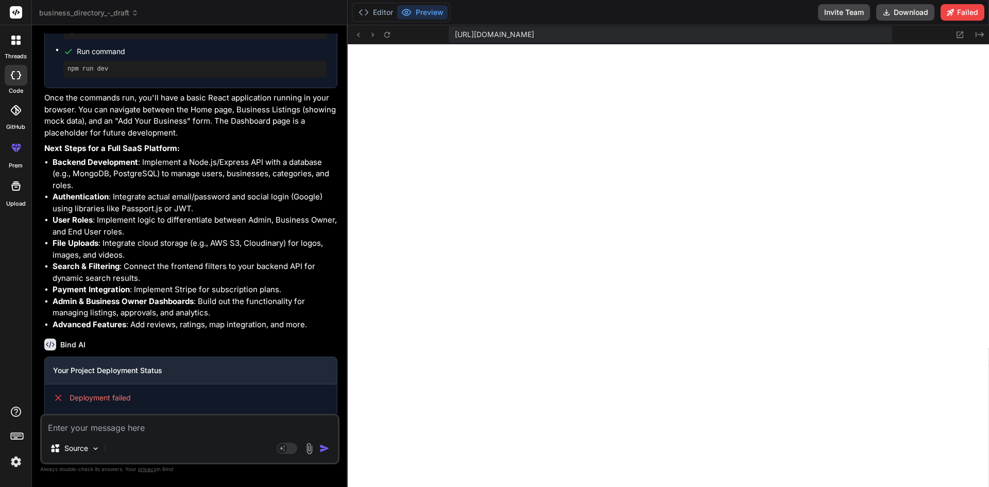
click at [135, 12] on icon at bounding box center [134, 12] width 7 height 7
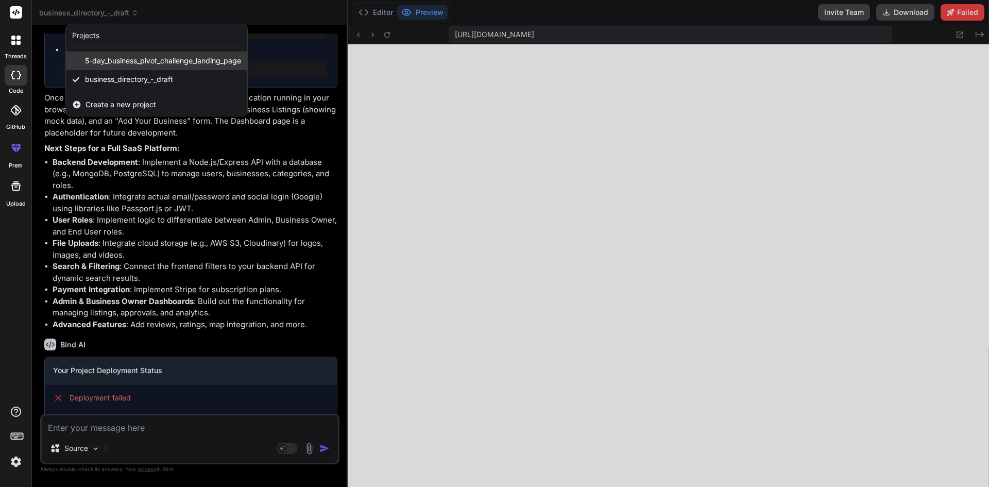
click at [135, 62] on span "5-day_business_pivot_challenge_landing_page" at bounding box center [163, 61] width 156 height 10
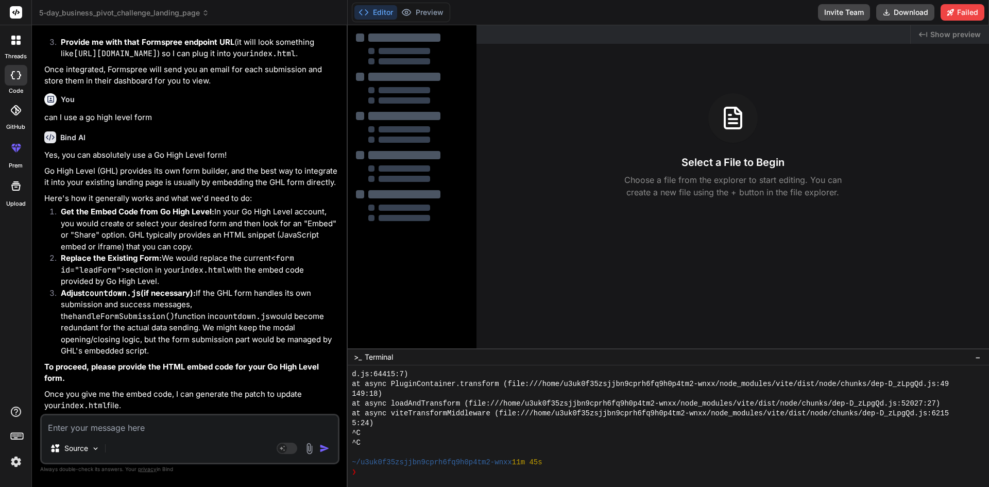
scroll to position [1383, 0]
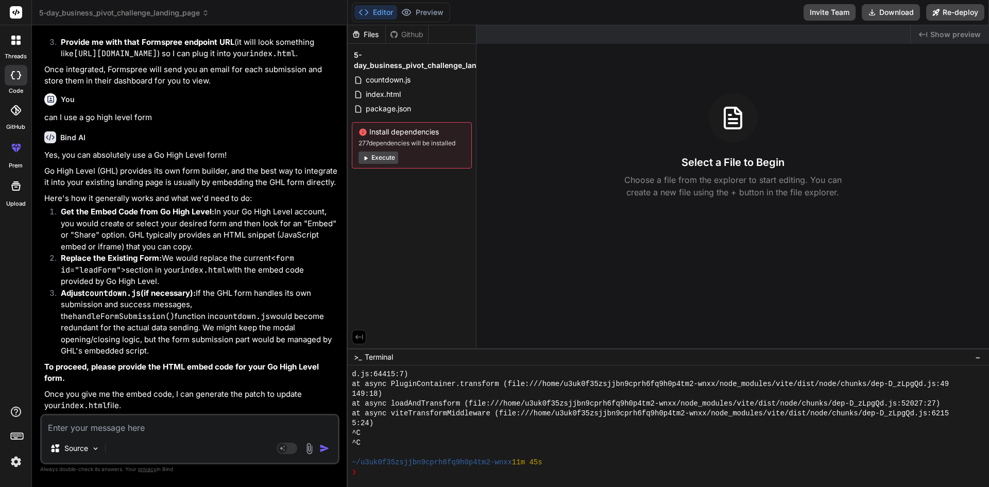
click at [319, 189] on p "Go High Level (GHL) provides its own form builder, and the best way to integrat…" at bounding box center [190, 176] width 293 height 23
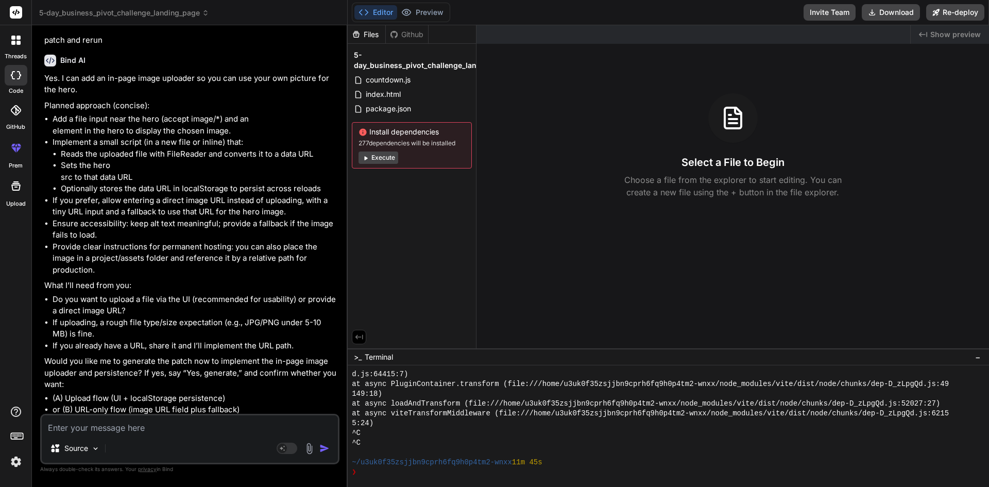
scroll to position [0, 0]
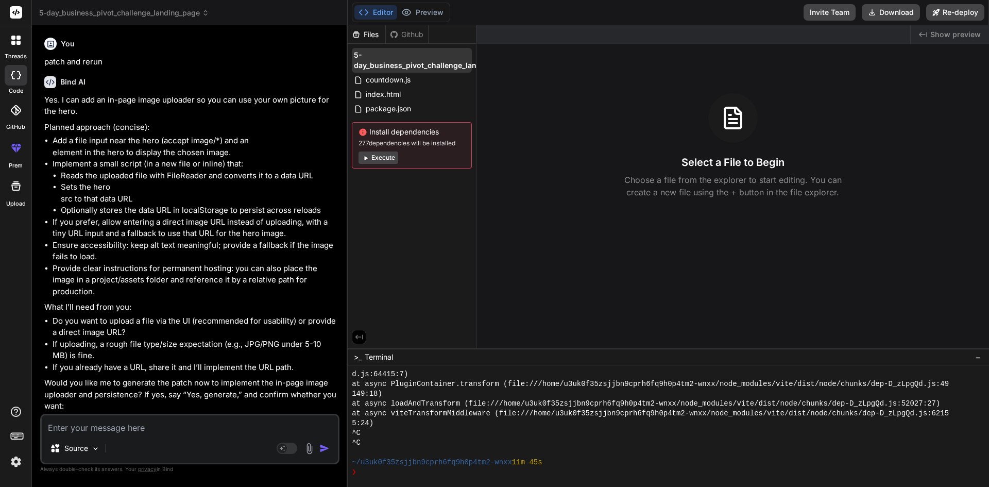
click at [407, 54] on span "5-day_business_pivot_challenge_landing_page" at bounding box center [434, 60] width 160 height 21
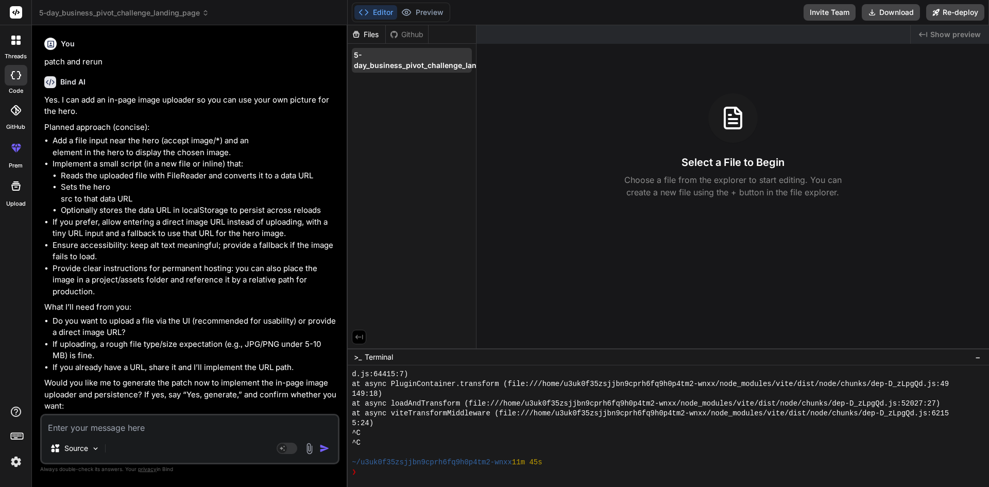
click at [392, 65] on span "5-day_business_pivot_challenge_landing_page" at bounding box center [434, 60] width 160 height 21
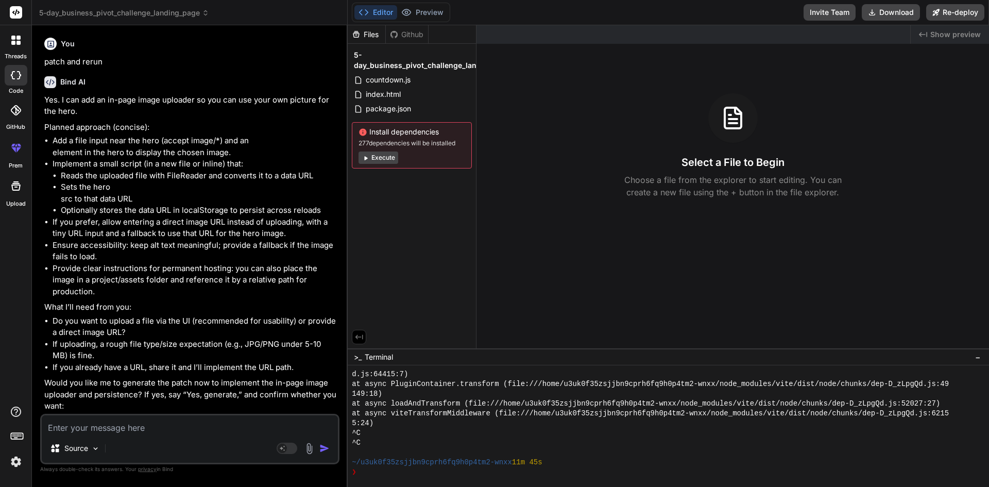
click at [48, 46] on icon at bounding box center [50, 44] width 7 height 7
click at [20, 48] on div at bounding box center [16, 40] width 22 height 22
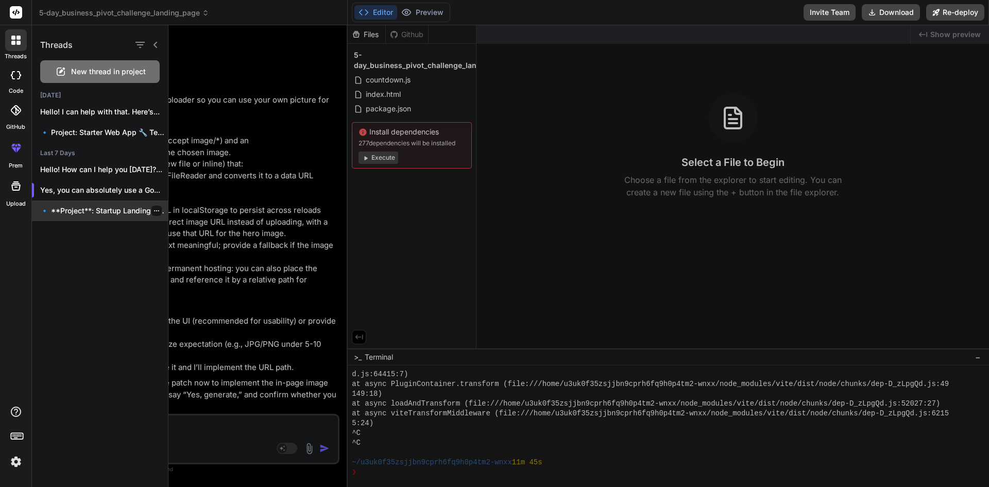
click at [92, 210] on p "🔹 **Project**: Startup Landing Page 🔧 **Tech..." at bounding box center [104, 211] width 128 height 10
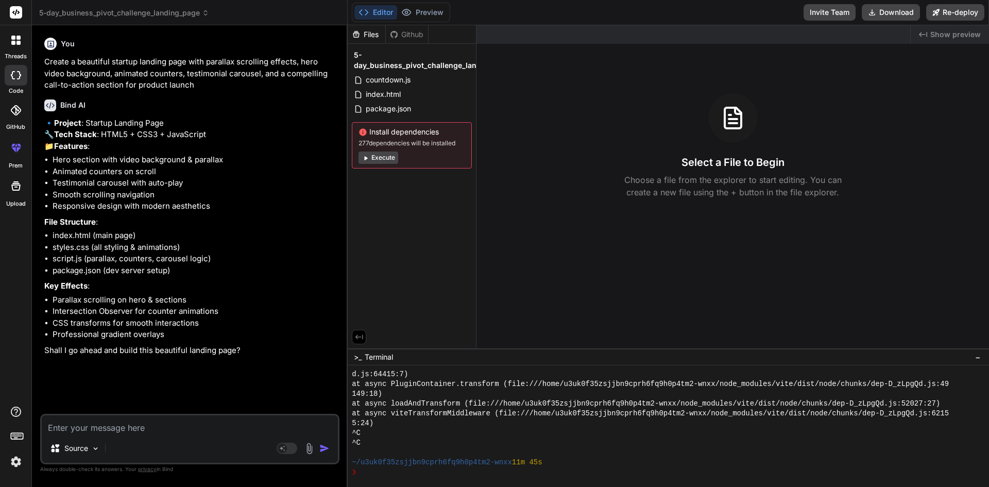
scroll to position [715, 0]
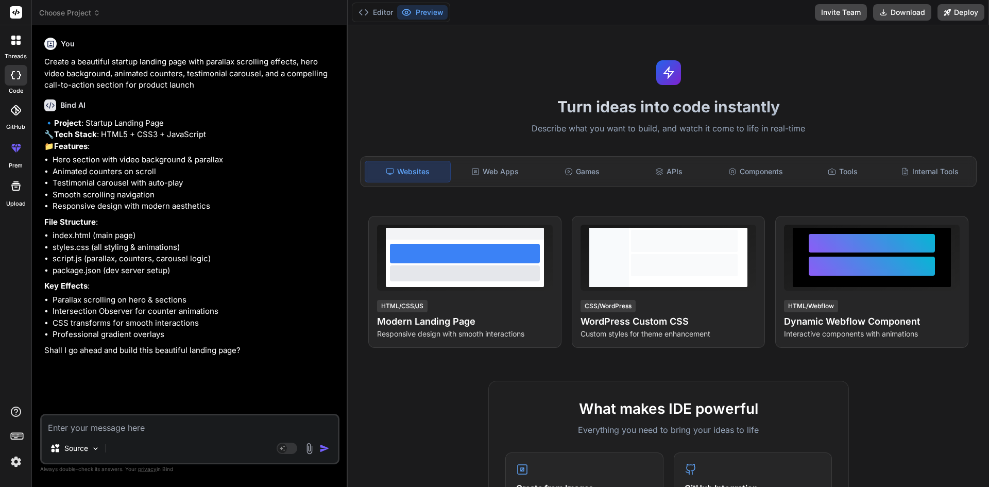
click at [306, 176] on div "🔹 Project : Startup Landing Page 🔧 Tech Stack : HTML5 + CSS3 + JavaScript 📁 Fea…" at bounding box center [190, 236] width 293 height 239
click at [100, 16] on icon at bounding box center [96, 12] width 7 height 7
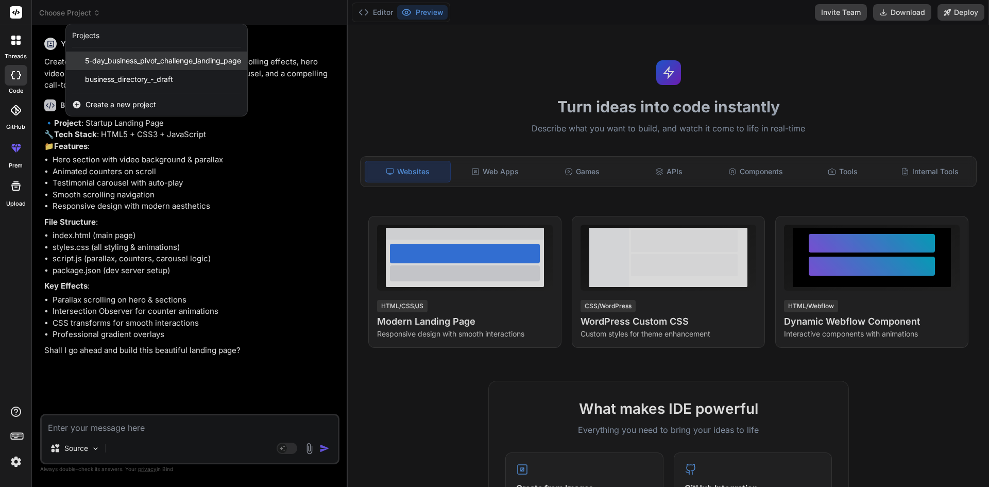
click at [123, 60] on span "5-day_business_pivot_challenge_landing_page" at bounding box center [163, 61] width 156 height 10
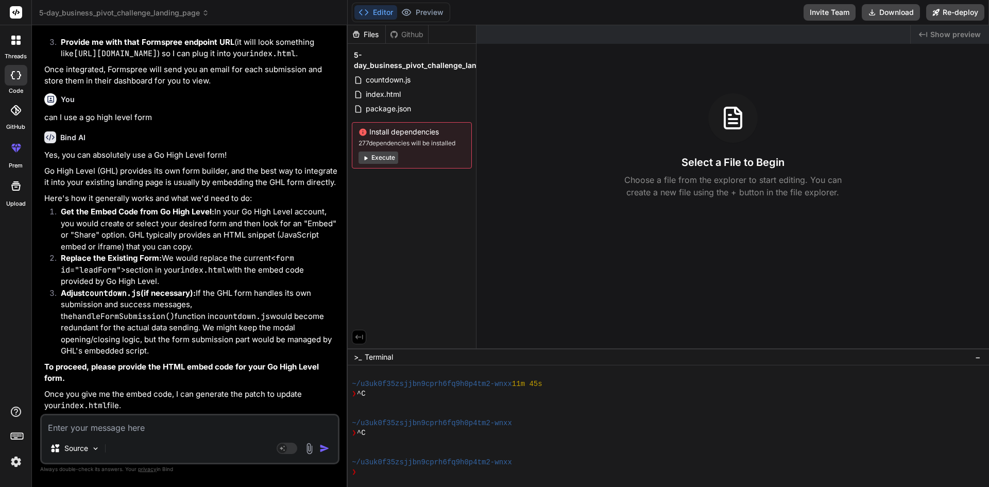
scroll to position [1383, 0]
click at [291, 141] on div "Bind AI" at bounding box center [190, 137] width 293 height 12
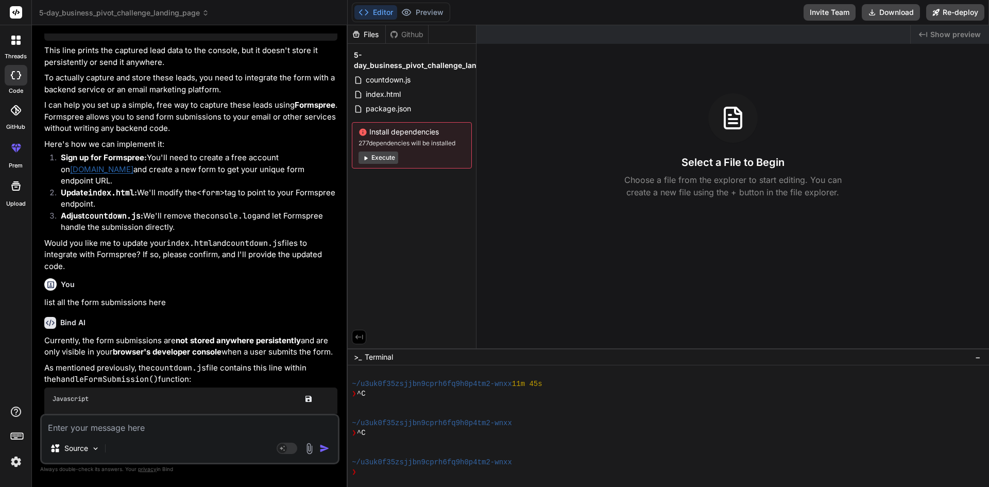
scroll to position [497, 0]
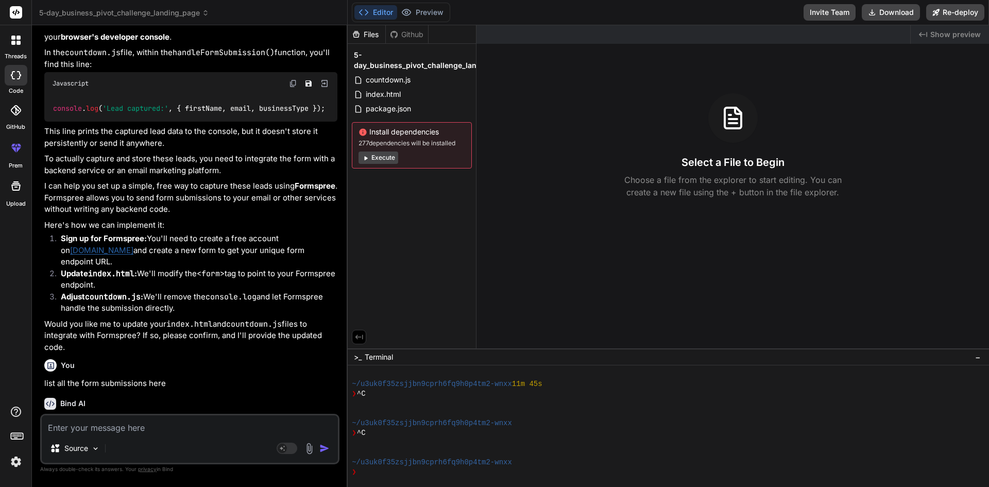
click at [291, 141] on div "Currently, the leads submitted through the form are only visible in your browse…" at bounding box center [190, 186] width 293 height 333
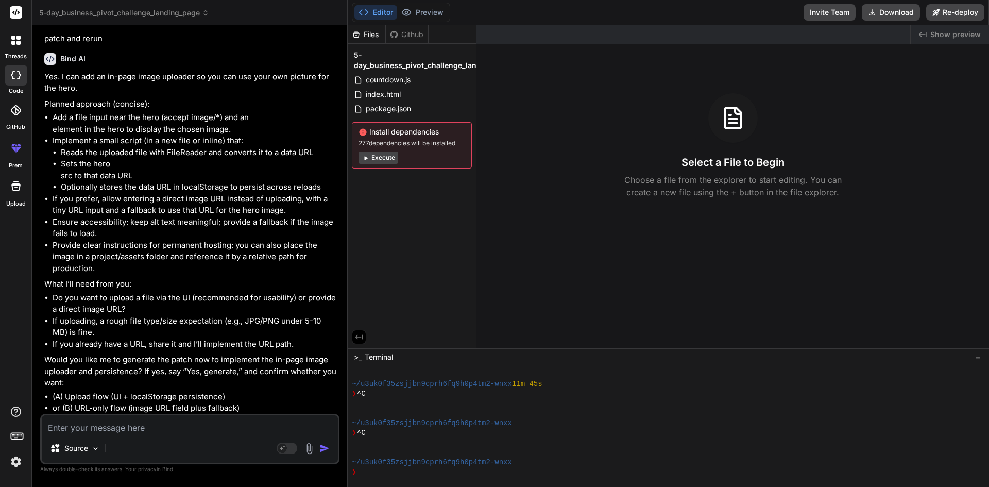
scroll to position [0, 0]
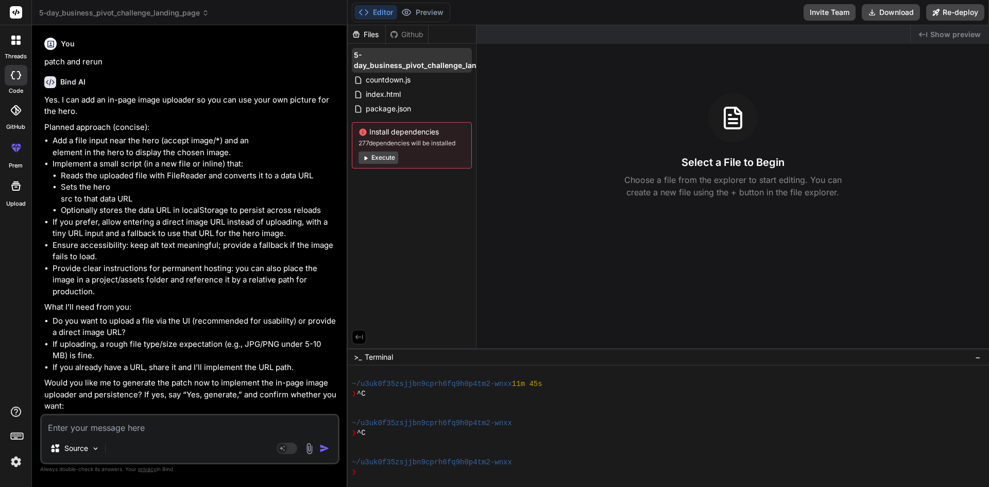
click at [412, 61] on span "5-day_business_pivot_challenge_landing_page" at bounding box center [434, 60] width 160 height 21
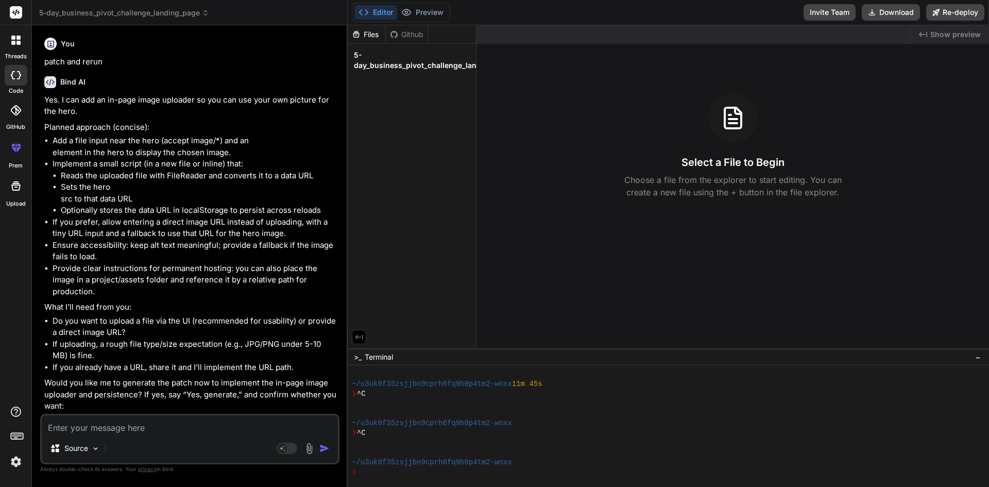
click at [245, 76] on div "Bind AI" at bounding box center [190, 82] width 293 height 12
click at [209, 13] on icon at bounding box center [205, 12] width 7 height 7
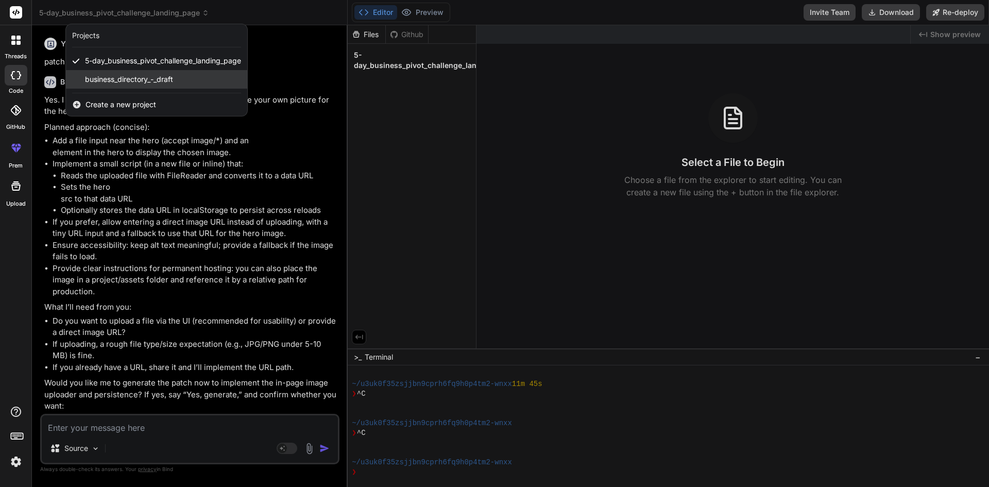
click at [181, 75] on div "business_directory_-_draft" at bounding box center [156, 79] width 181 height 19
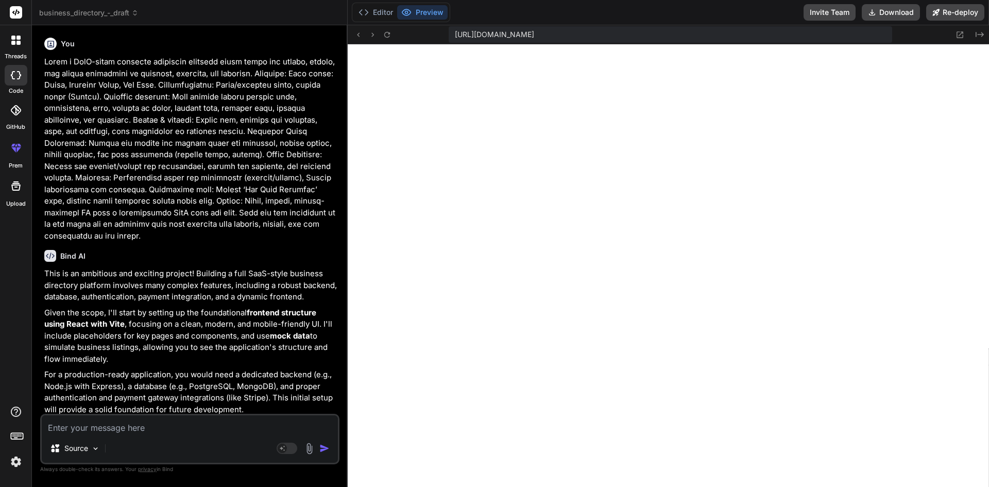
scroll to position [1370, 0]
click at [427, 11] on button "Preview" at bounding box center [422, 12] width 50 height 14
click at [93, 431] on textarea at bounding box center [190, 424] width 296 height 19
type textarea "x"
type textarea "j"
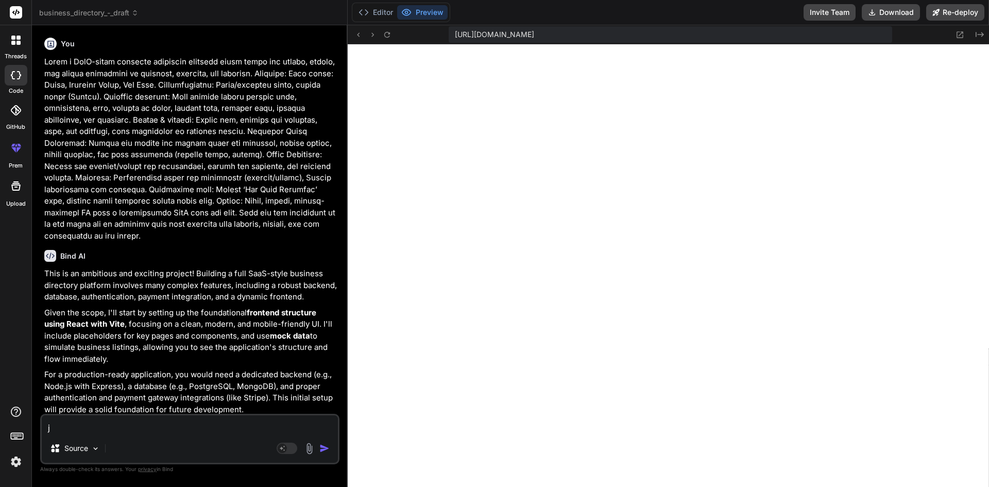
type textarea "x"
type textarea "ju"
type textarea "x"
type textarea "jus"
type textarea "x"
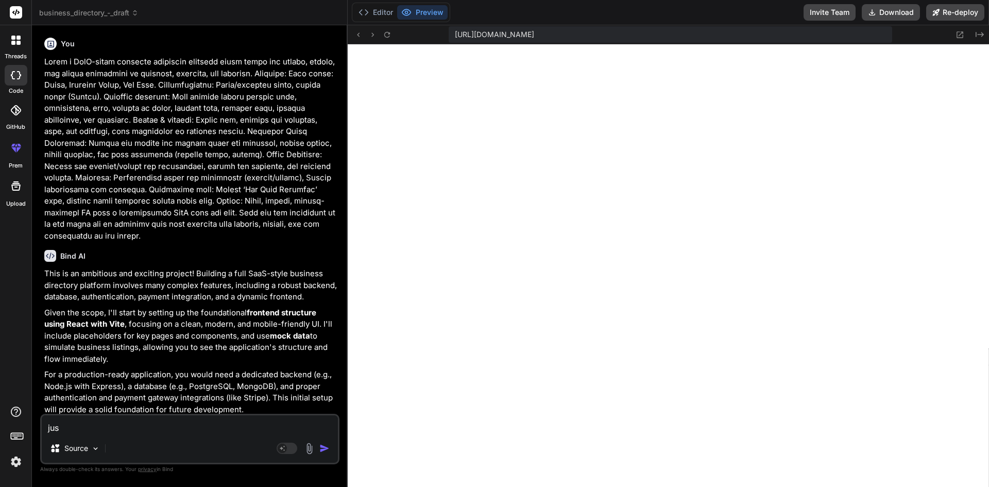
type textarea "just"
type textarea "x"
type textarea "just"
type textarea "x"
type textarea "just s"
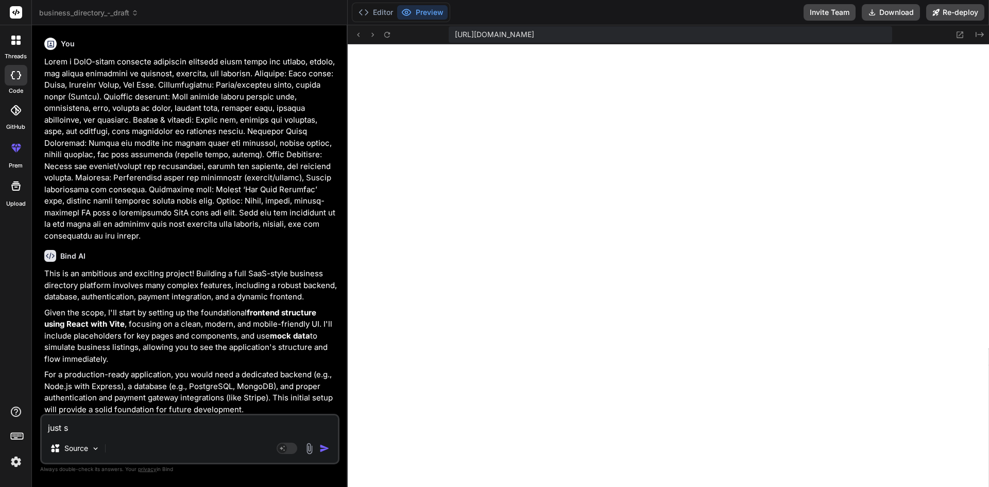
type textarea "x"
type textarea "just sh"
type textarea "x"
type textarea "just sho"
type textarea "x"
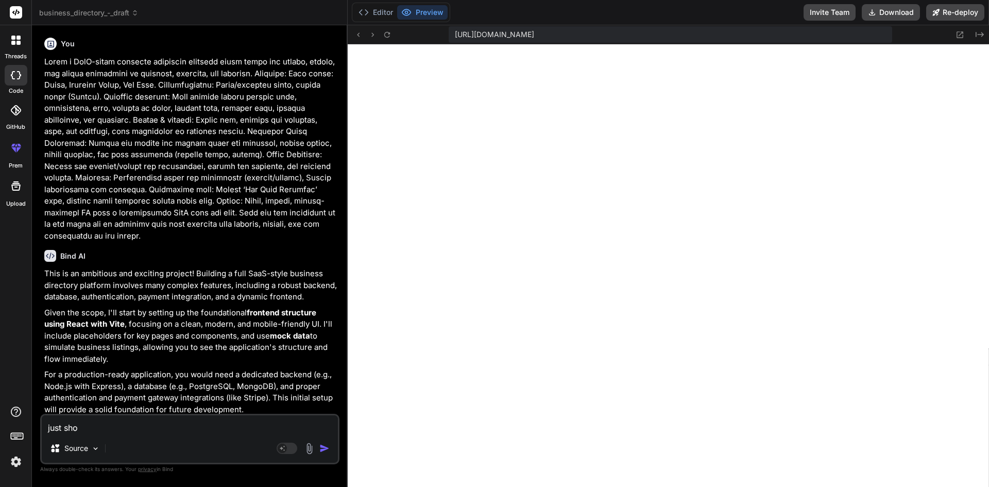
type textarea "just show"
type textarea "x"
type textarea "just show"
type textarea "x"
type textarea "just show th"
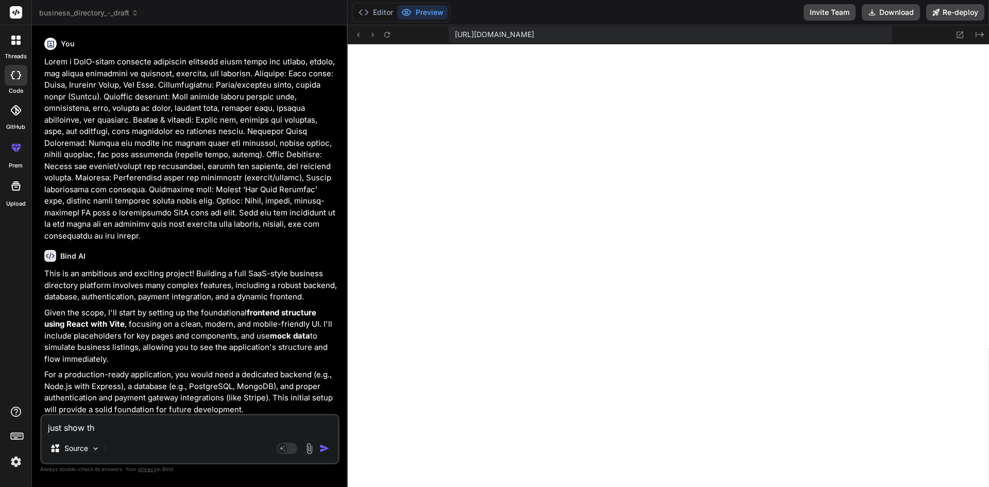
type textarea "x"
type textarea "just show the"
type textarea "x"
type textarea "just show the"
type textarea "x"
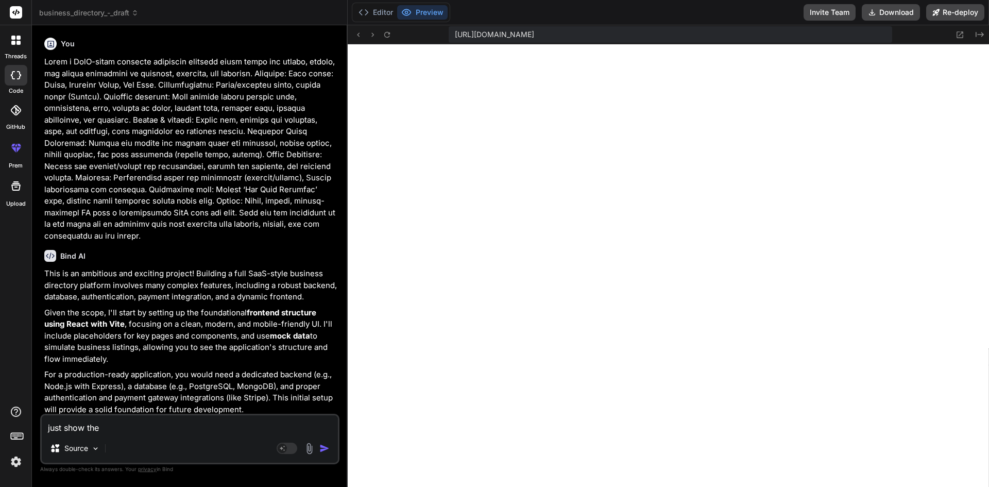
type textarea "just show the f"
type textarea "x"
type textarea "just show the fr"
type textarea "x"
type textarea "just show the fro"
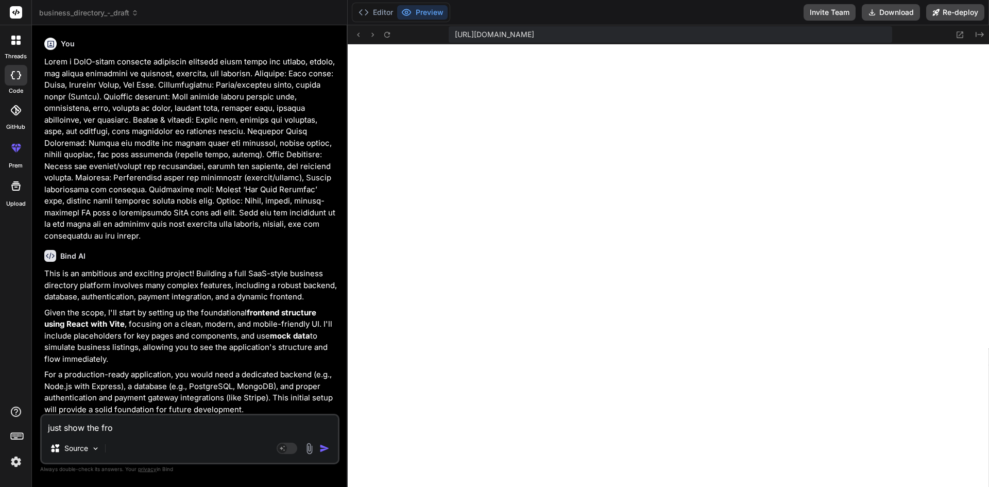
type textarea "x"
type textarea "just show the fron"
type textarea "x"
type textarea "just show the front"
type textarea "x"
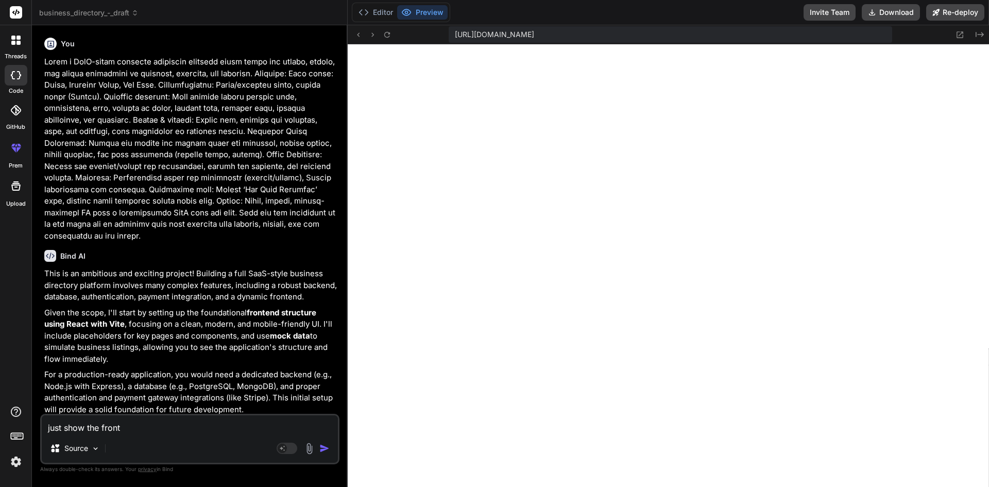
type textarea "just show the fronte"
type textarea "x"
type textarea "just show the fronten"
type textarea "x"
type textarea "just show the frontene"
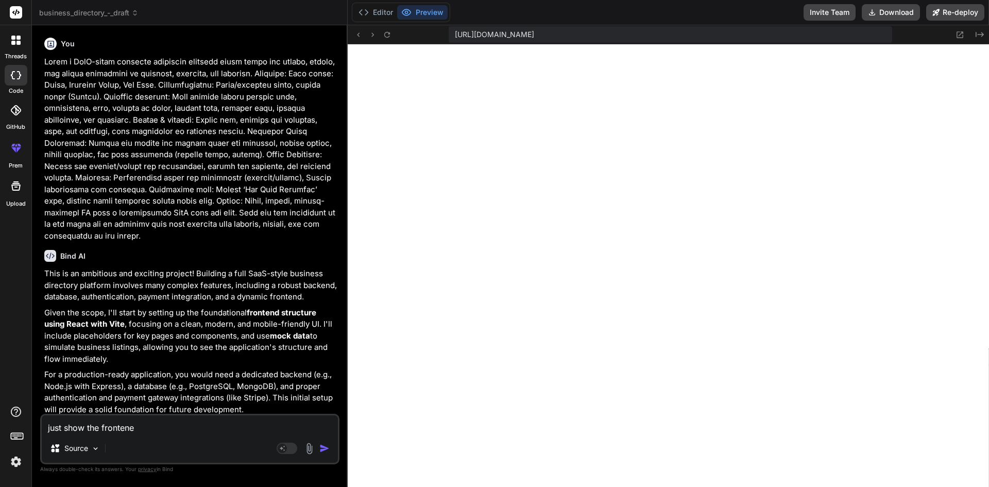
type textarea "x"
type textarea "just show the fronten"
type textarea "x"
type textarea "just show the frontend"
type textarea "x"
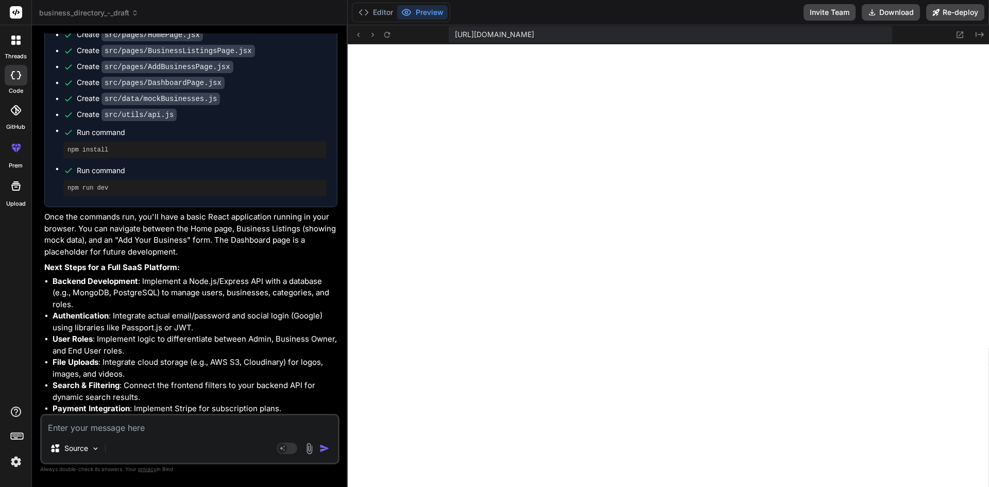
scroll to position [867, 0]
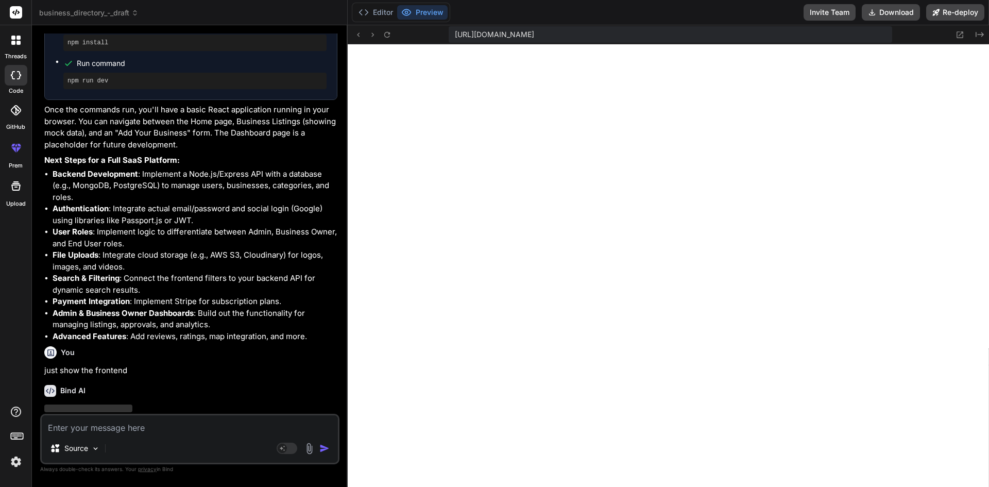
type textarea "x"
click at [392, 37] on button at bounding box center [387, 34] width 12 height 12
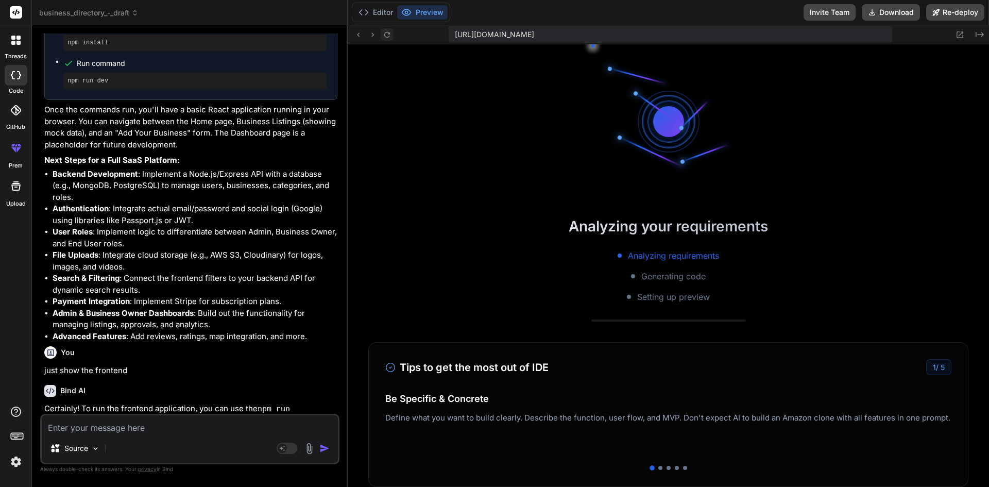
scroll to position [2056, 0]
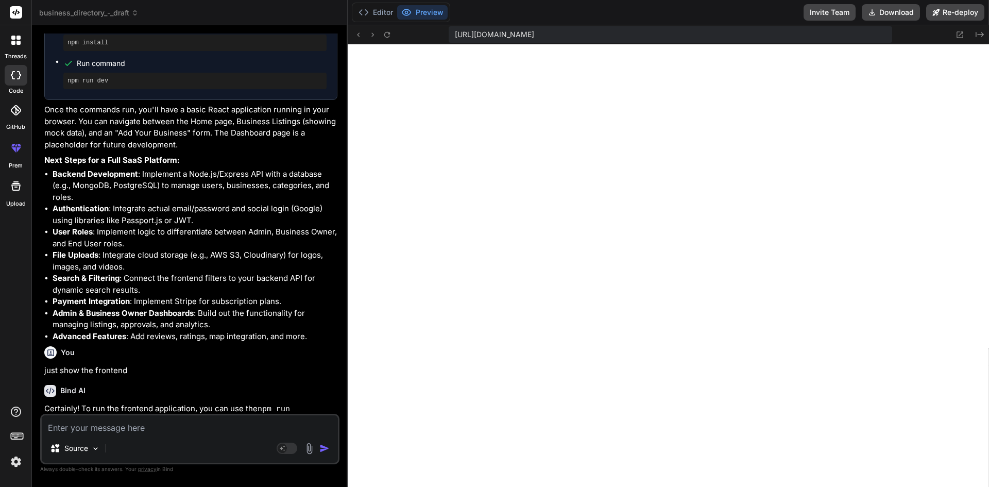
click at [430, 15] on button "Preview" at bounding box center [422, 12] width 50 height 14
click at [382, 13] on button "Editor" at bounding box center [375, 12] width 43 height 14
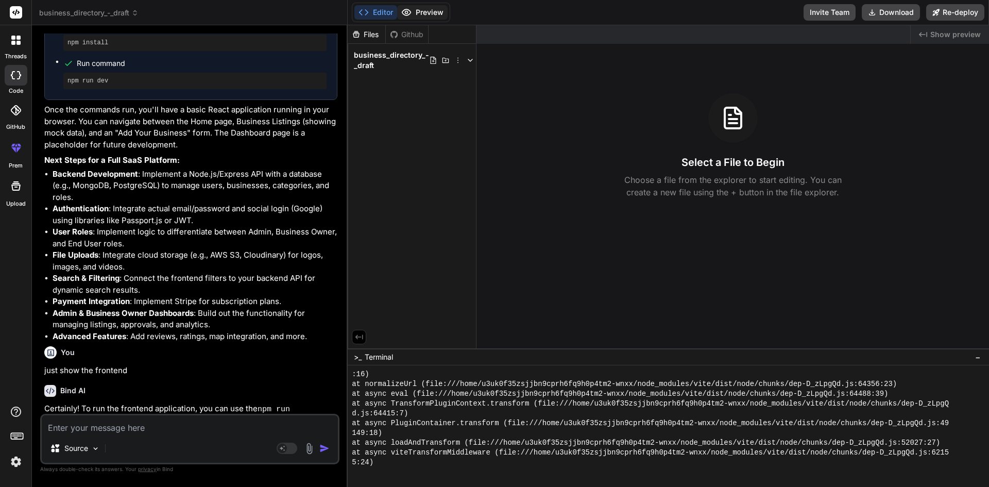
click at [426, 12] on button "Preview" at bounding box center [422, 12] width 50 height 14
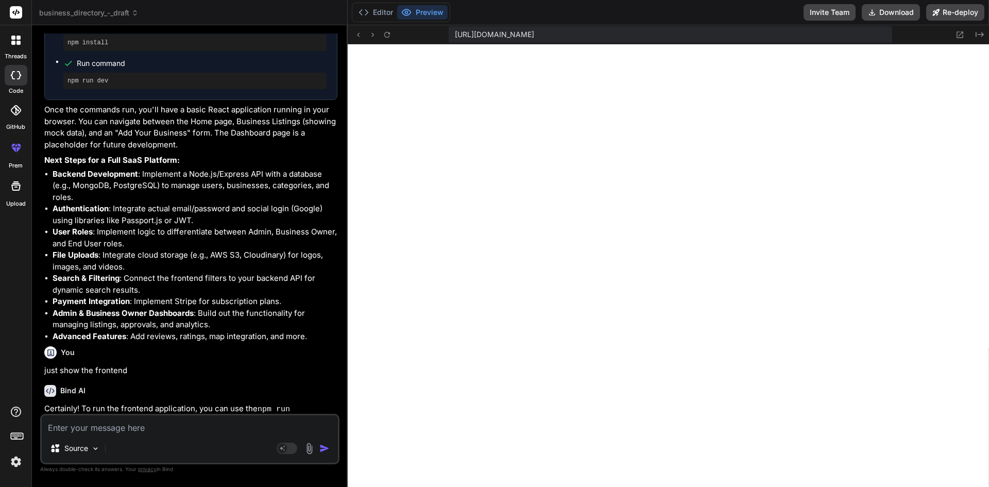
click at [185, 438] on div "Run SaaS Business Directory Frontend" at bounding box center [182, 443] width 254 height 10
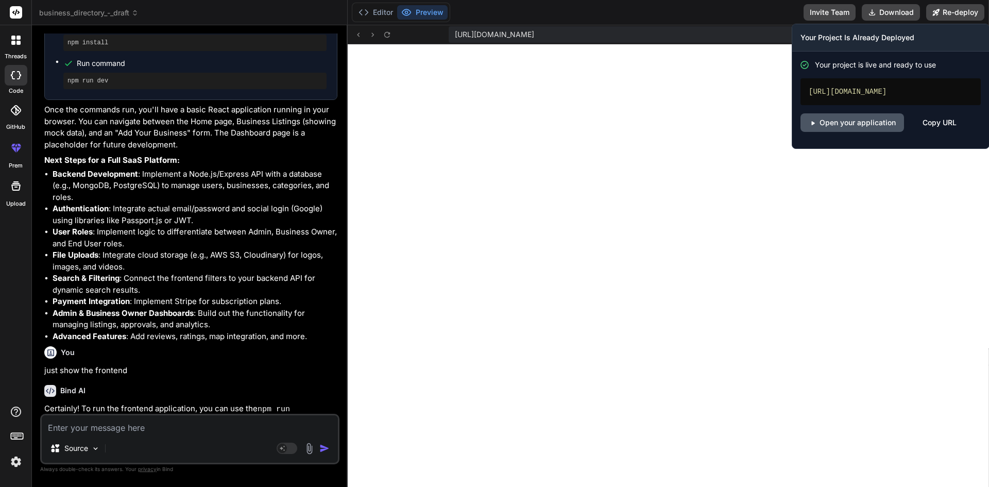
click at [881, 130] on link "Open your application" at bounding box center [853, 122] width 104 height 19
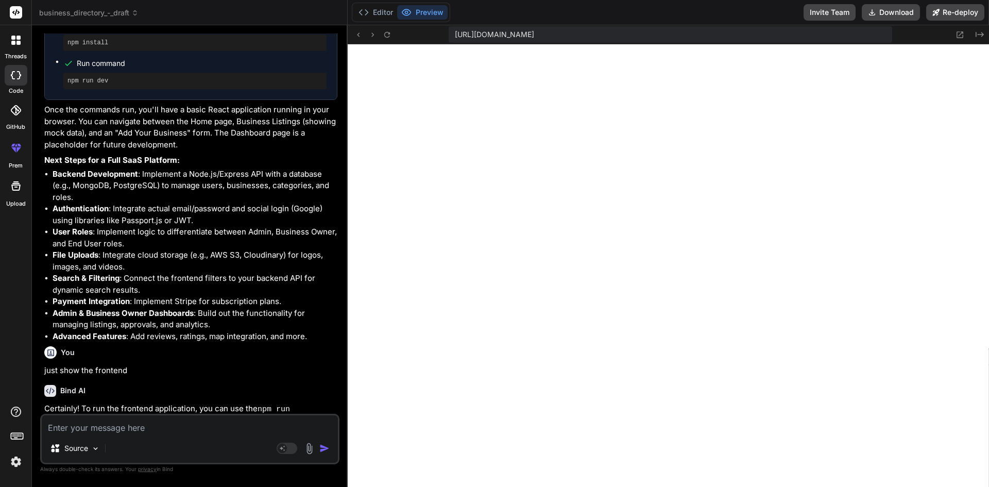
click at [123, 16] on span "business_directory_-_draft" at bounding box center [88, 13] width 99 height 10
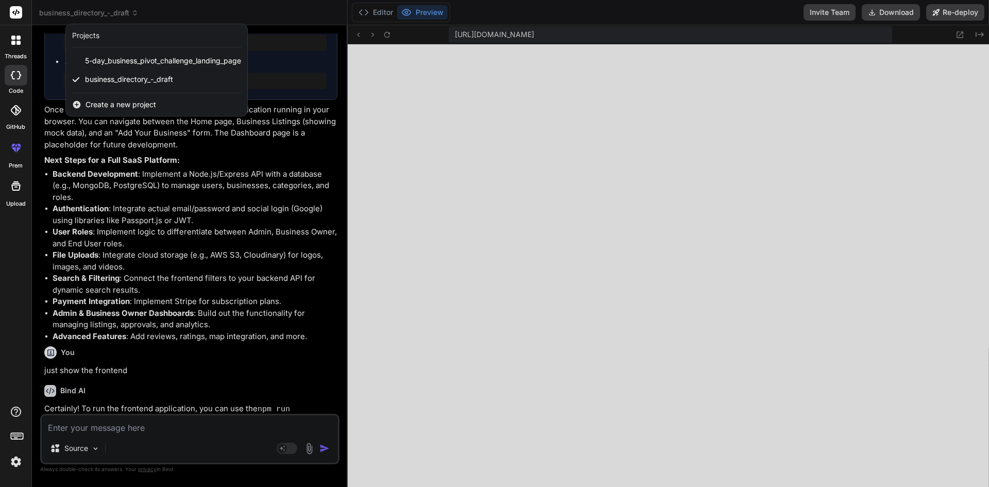
click at [130, 103] on span "Create a new project" at bounding box center [121, 104] width 71 height 10
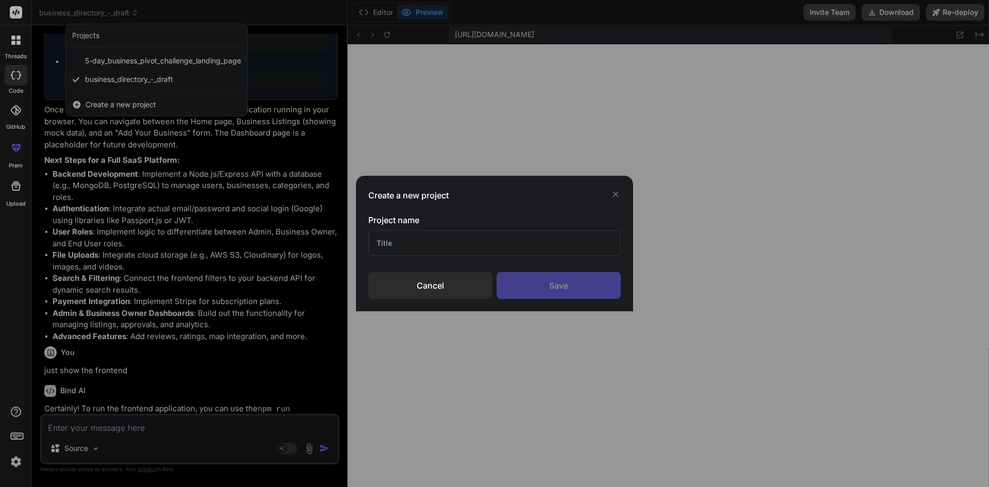
click at [402, 242] on input "text" at bounding box center [494, 242] width 252 height 25
type input "landing page - draft"
click at [539, 291] on div "Save" at bounding box center [559, 285] width 124 height 27
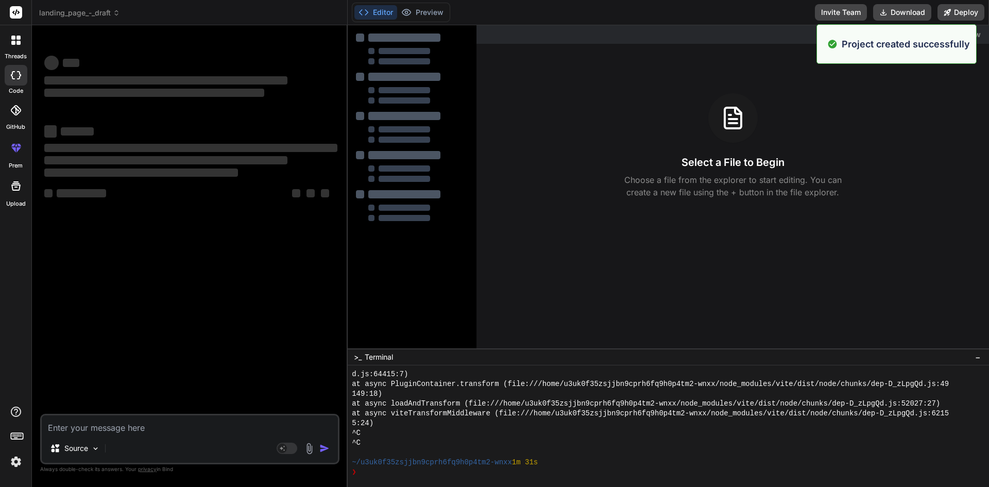
scroll to position [2095, 0]
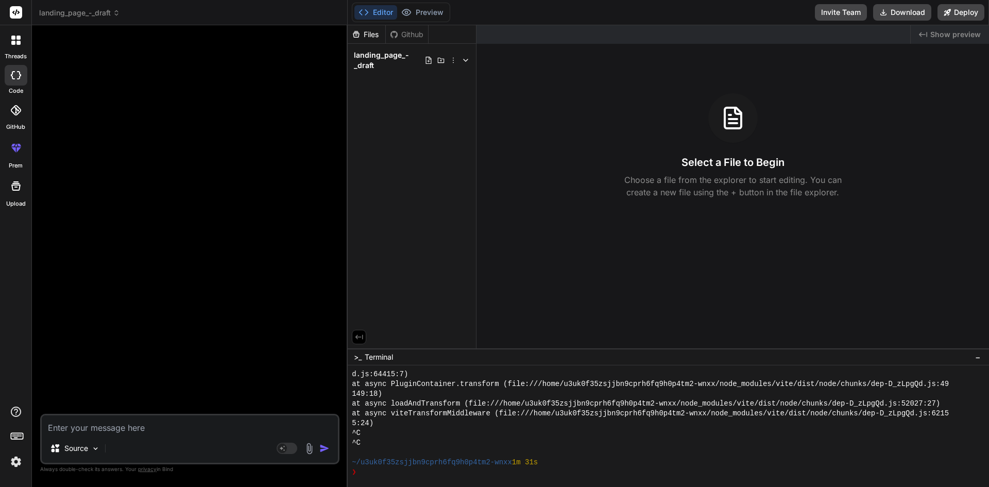
click at [170, 428] on textarea at bounding box center [190, 424] width 296 height 19
paste textarea "Lorem i dolors, ametco-adipisci elitsed doei tem in **7-Utl Etdolore Magna Aliq…"
type textarea "x"
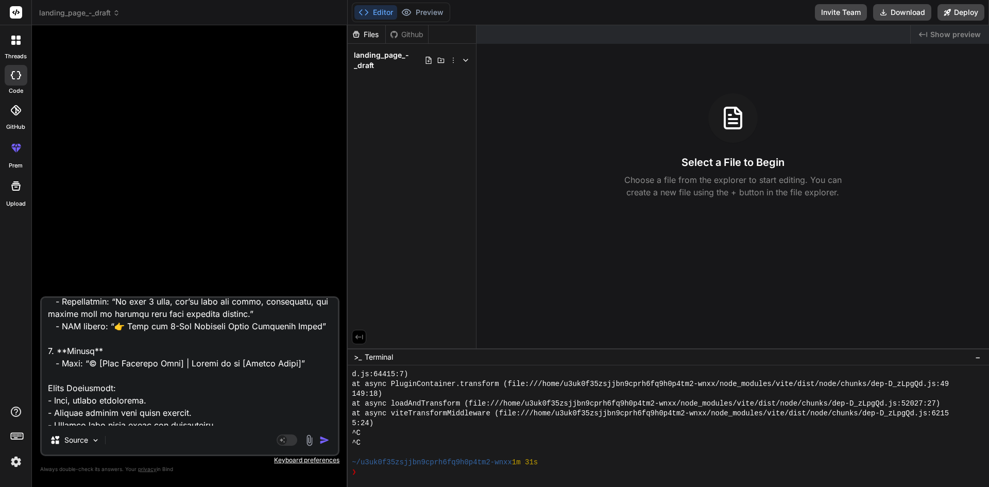
scroll to position [633, 0]
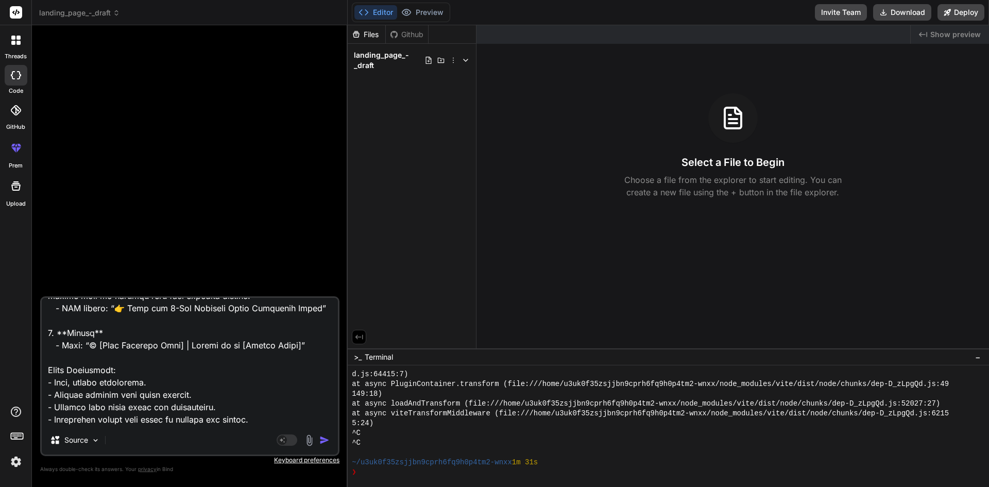
type textarea "Lorem i dolors, ametco-adipisci elitsed doei tem in **7-Utl Etdolore Magna Aliq…"
click at [324, 440] on img "button" at bounding box center [324, 440] width 10 height 10
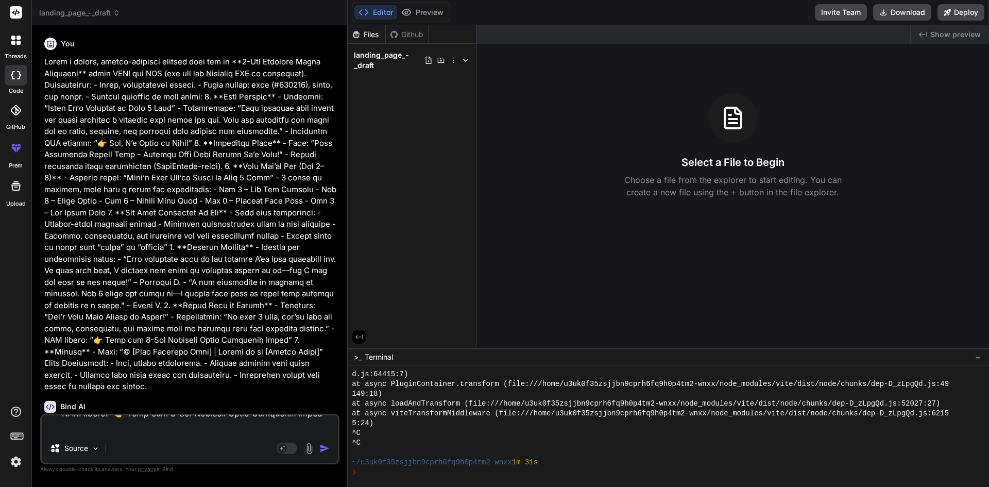
scroll to position [0, 0]
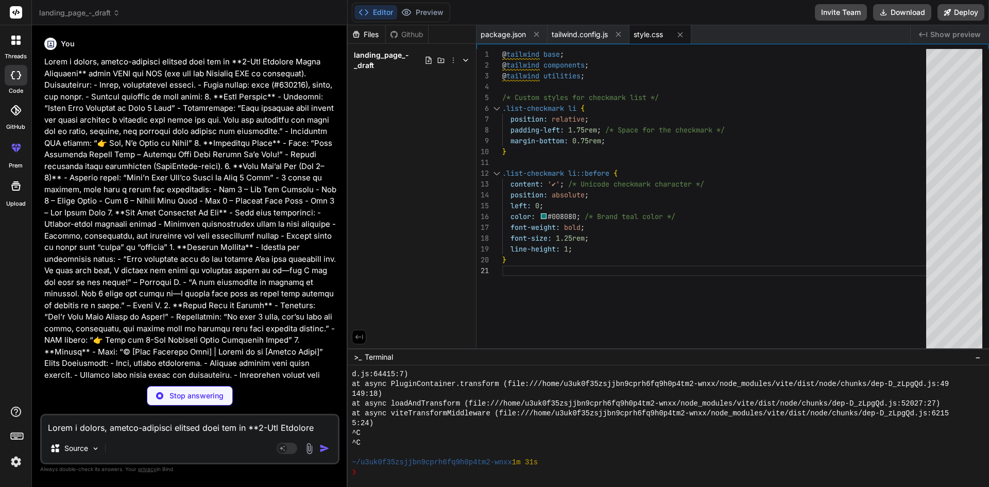
type textarea "x"
type textarea "</body> </html>"
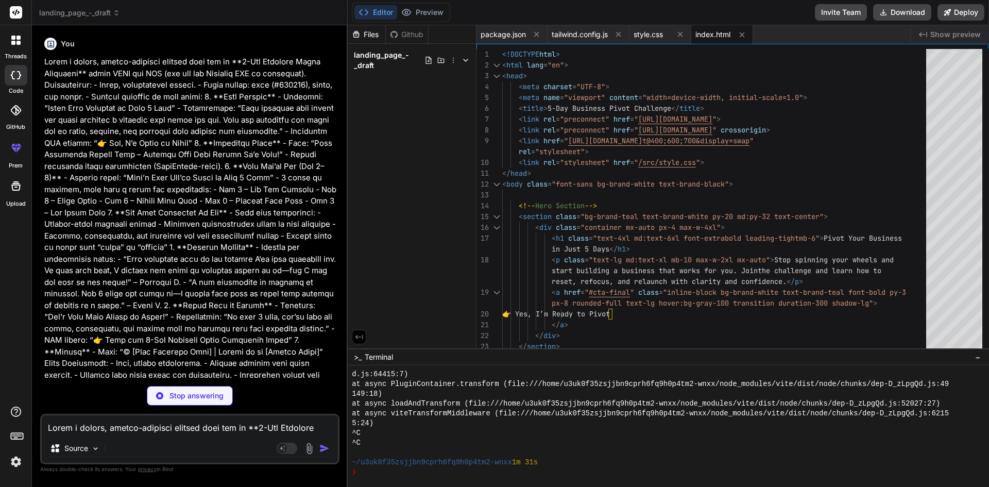
type textarea "x"
type textarea "clearInterval(x); document.getElementById("countdown-timer").innerHTML = "<span…"
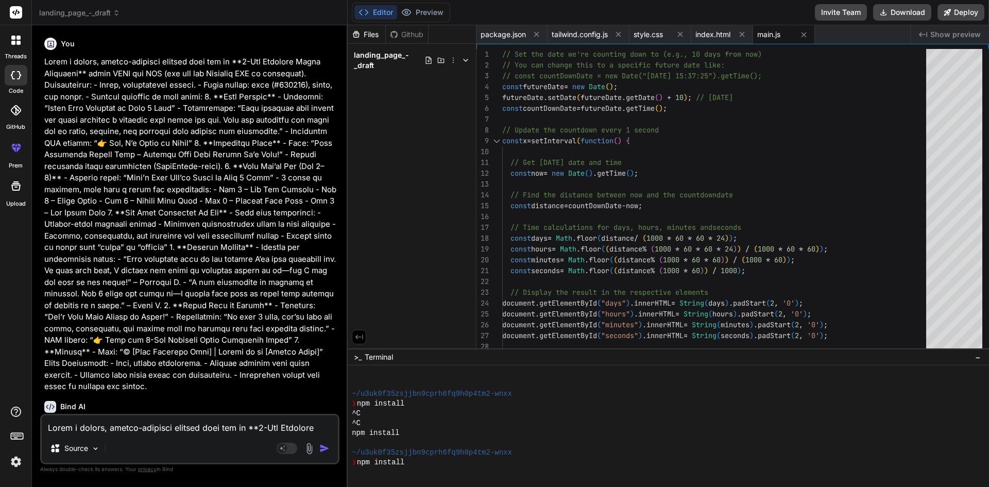
scroll to position [2202, 0]
click at [266, 391] on p at bounding box center [190, 224] width 293 height 336
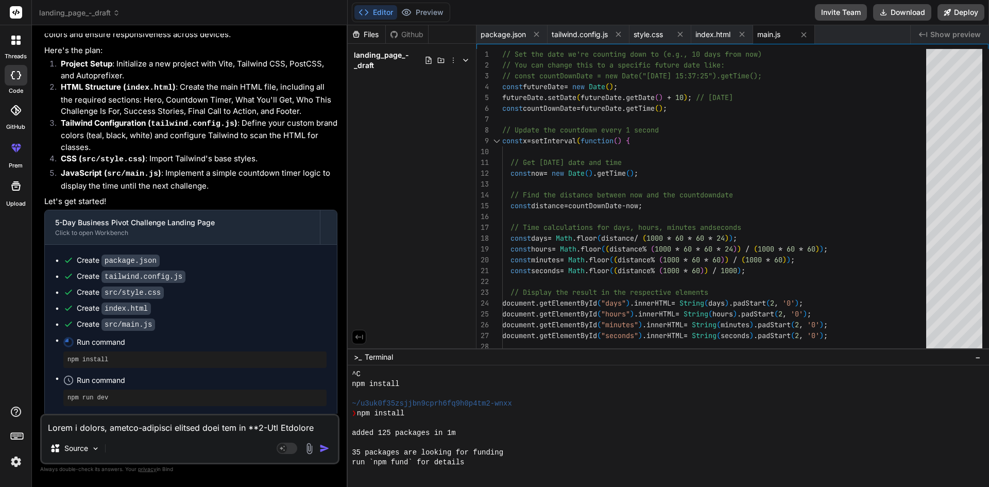
scroll to position [2271, 0]
type textarea "x"
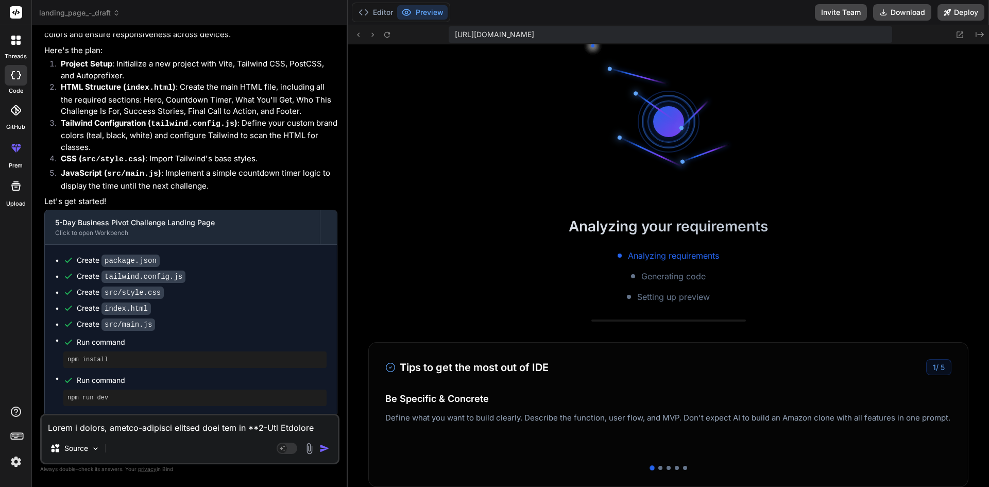
scroll to position [2623, 0]
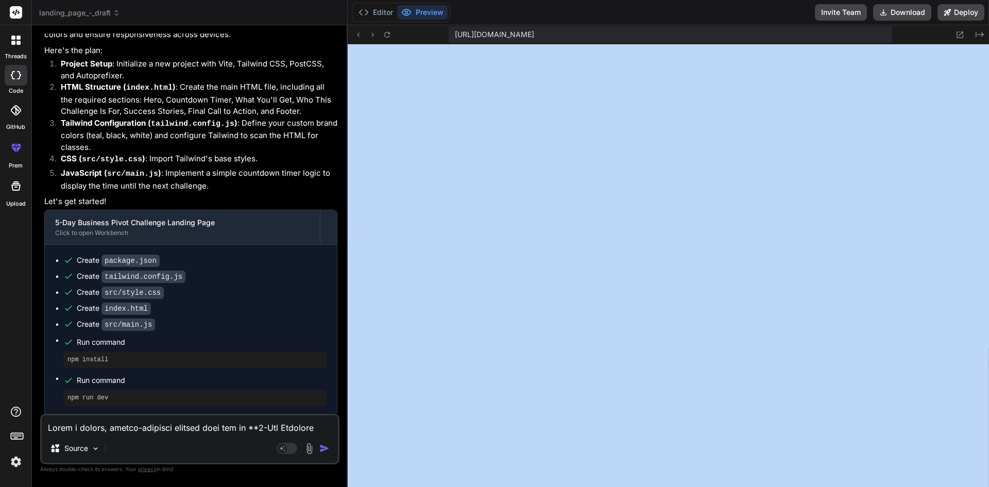
drag, startPoint x: 989, startPoint y: 192, endPoint x: 988, endPoint y: 243, distance: 51.0
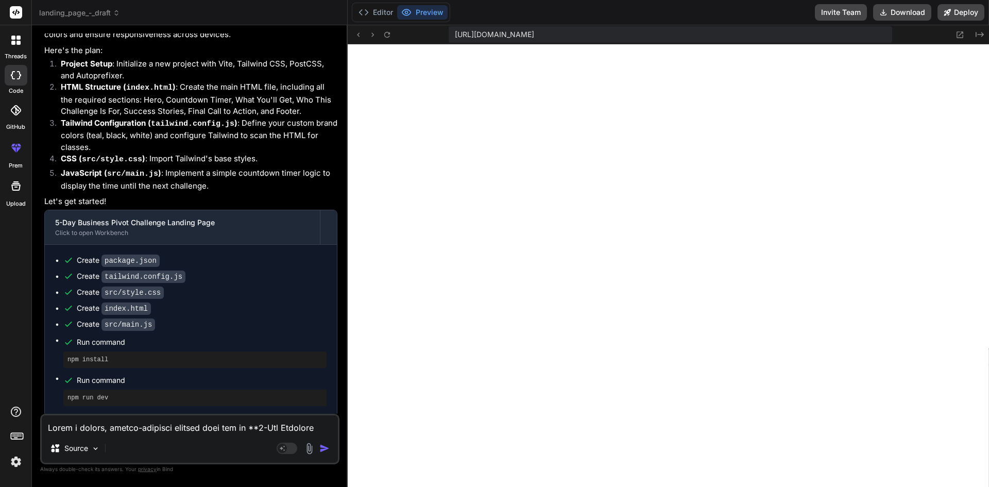
click at [241, 439] on div "Source" at bounding box center [190, 450] width 296 height 25
click at [372, 15] on button "Editor" at bounding box center [375, 12] width 43 height 14
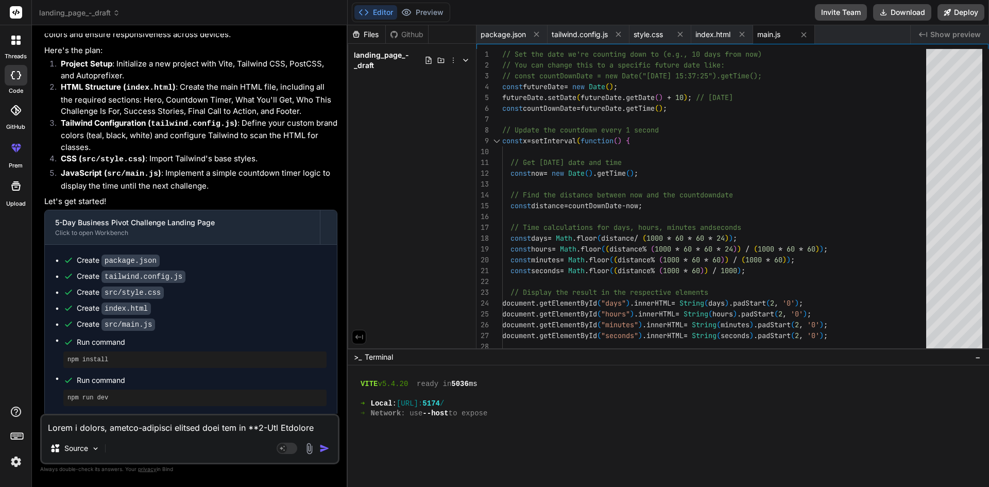
click at [952, 33] on span "Show preview" at bounding box center [955, 34] width 50 height 10
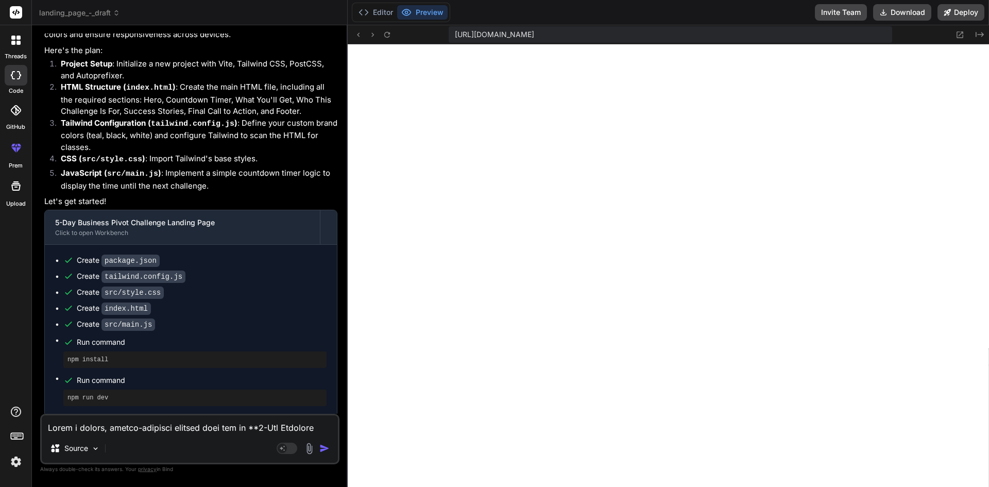
drag, startPoint x: 989, startPoint y: 122, endPoint x: 989, endPoint y: 177, distance: 55.6
drag, startPoint x: 989, startPoint y: 177, endPoint x: 989, endPoint y: 226, distance: 48.9
click at [382, 7] on button "Editor" at bounding box center [375, 12] width 43 height 14
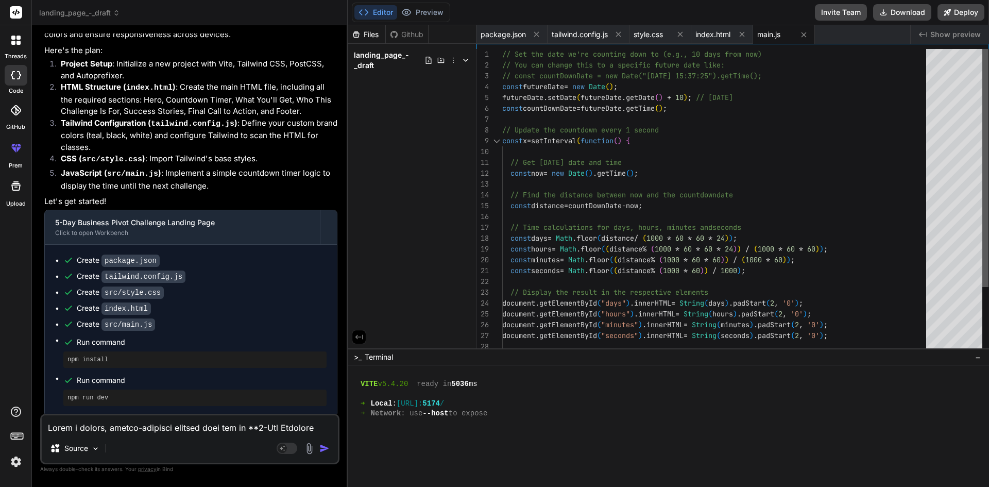
click at [982, 139] on div at bounding box center [985, 168] width 6 height 238
click at [501, 33] on span "package.json" at bounding box center [503, 34] width 45 height 10
type textarea ""devDependencies": { "autoprefixer": "^[DATE]", "postcss": "^[DATE]", "tailwind…"
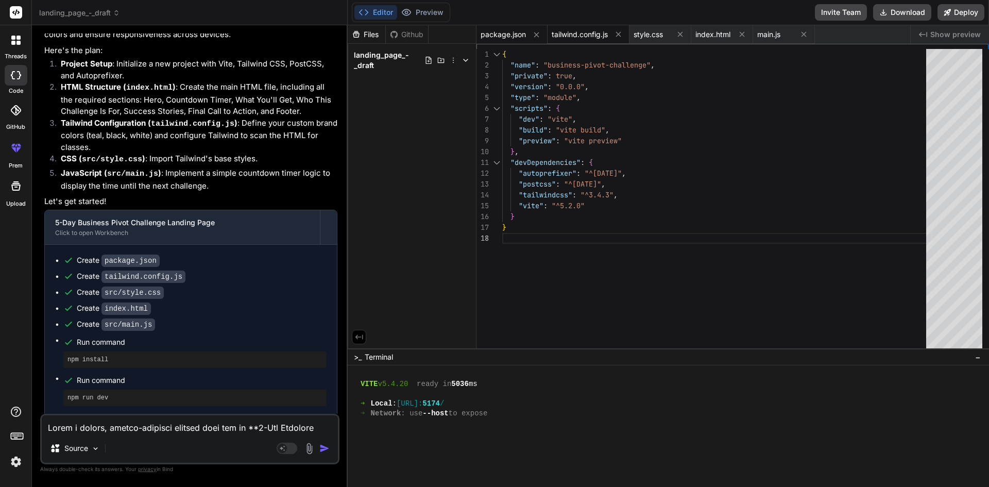
click at [575, 32] on span "tailwind.config.js" at bounding box center [580, 34] width 56 height 10
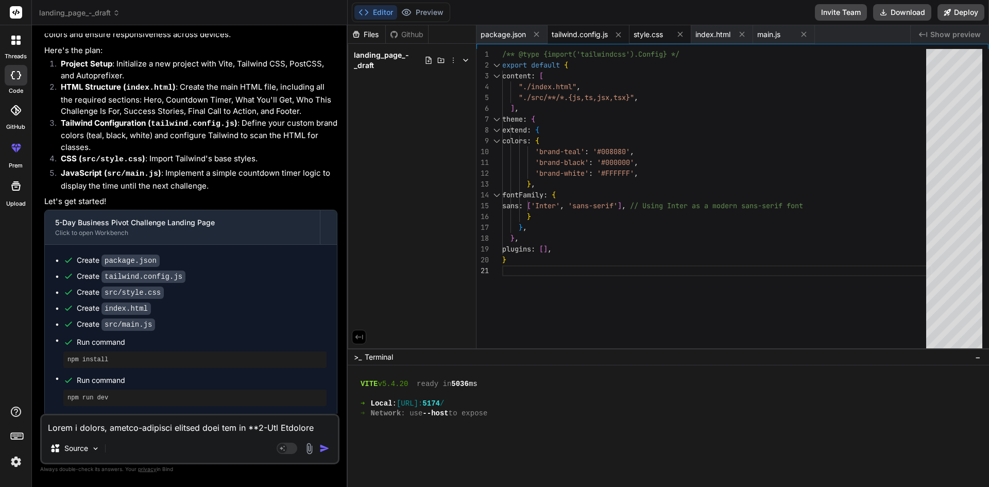
click at [651, 30] on span "style.css" at bounding box center [648, 34] width 29 height 10
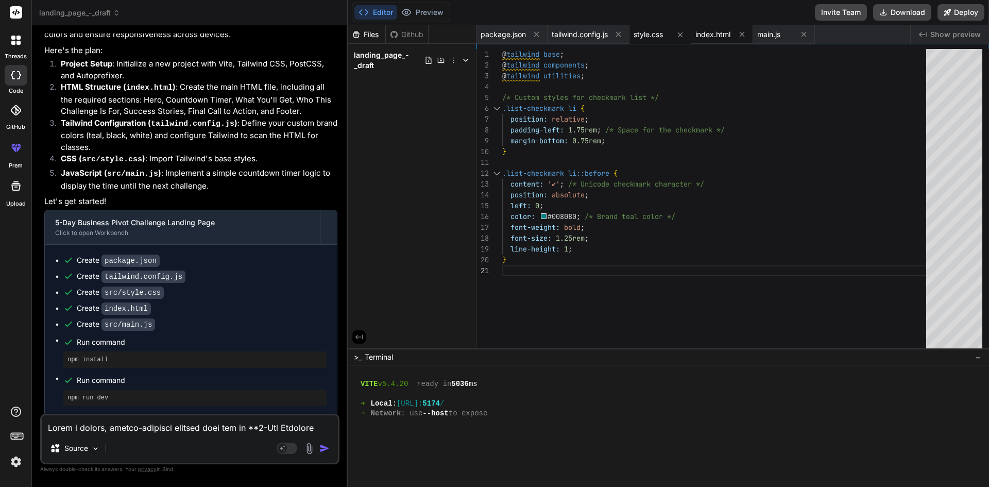
click at [717, 36] on span "index.html" at bounding box center [712, 34] width 35 height 10
type textarea "</body> </html>"
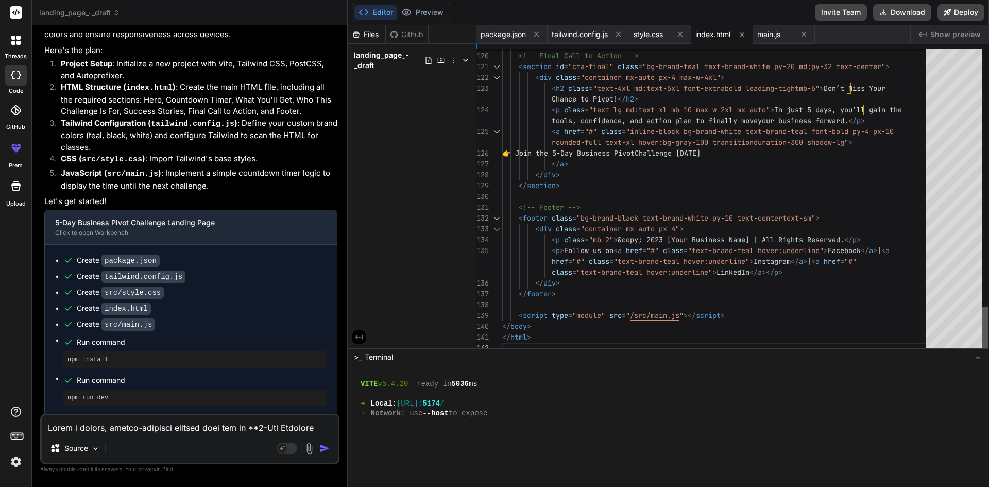
click at [989, 343] on div at bounding box center [985, 330] width 6 height 46
click at [966, 9] on button "Deploy" at bounding box center [961, 12] width 47 height 16
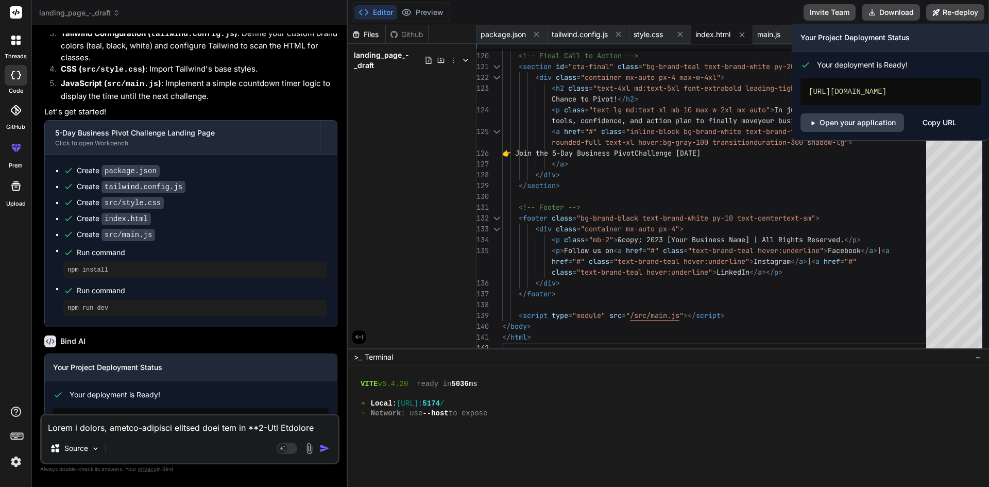
click at [942, 123] on div "Copy URL" at bounding box center [940, 122] width 34 height 19
click at [864, 121] on link "Open your application" at bounding box center [853, 122] width 104 height 19
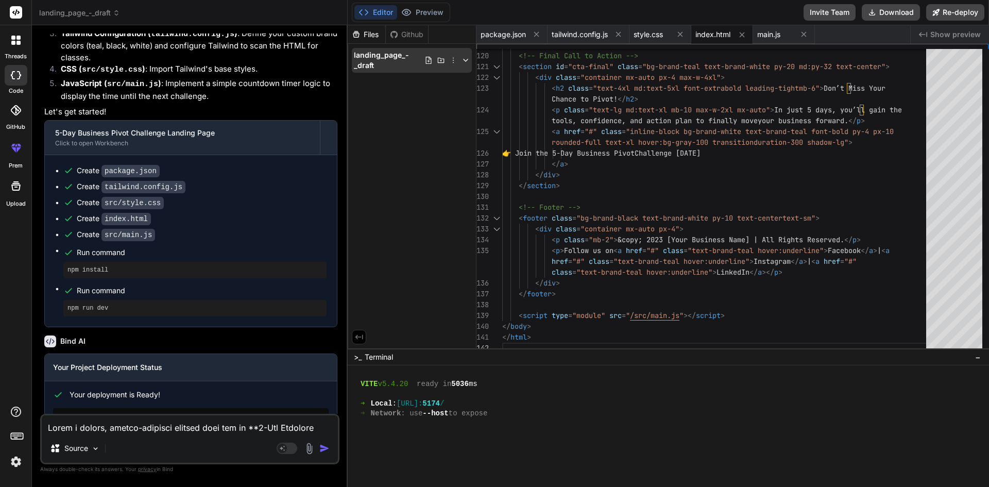
click at [466, 59] on icon at bounding box center [466, 60] width 8 height 8
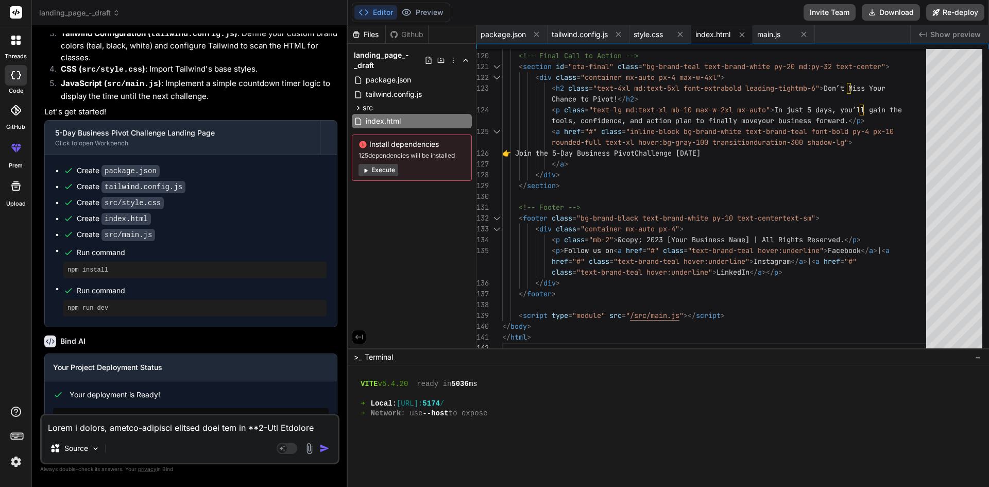
click at [390, 167] on button "Execute" at bounding box center [379, 170] width 40 height 12
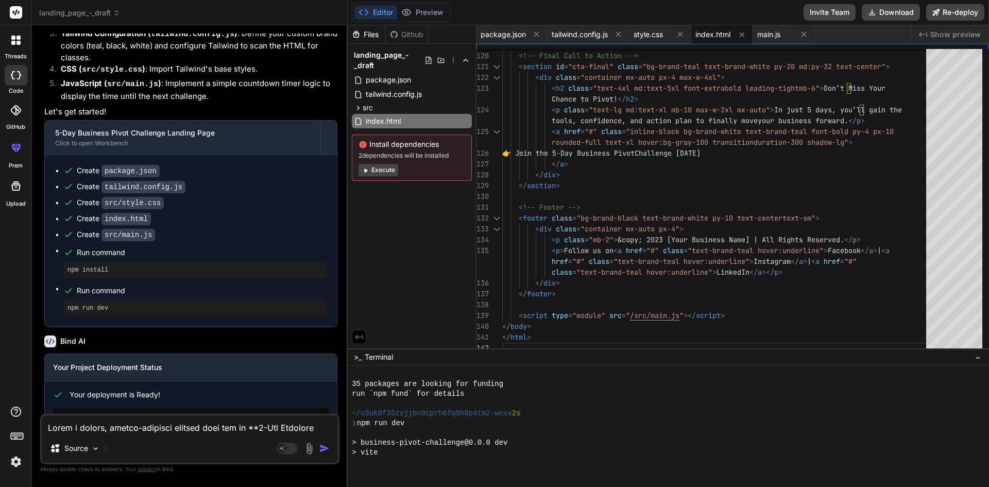
scroll to position [2878, 0]
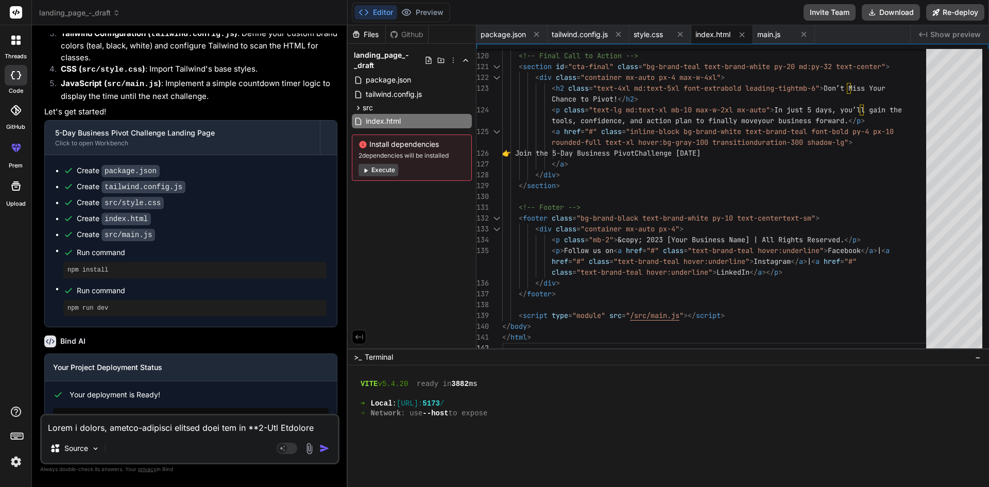
click at [384, 169] on button "Execute" at bounding box center [379, 170] width 40 height 12
click at [377, 170] on button "Execute" at bounding box center [379, 170] width 40 height 12
click at [385, 169] on button "Execute" at bounding box center [379, 170] width 40 height 12
click at [410, 229] on div "Files Github landing_page_-_draft package.json tailwind.config.js src style.css…" at bounding box center [412, 186] width 129 height 323
click at [237, 353] on div "Your Project Deployment Status Your deployment is Ready! [URL][DOMAIN_NAME] Ope…" at bounding box center [190, 411] width 293 height 117
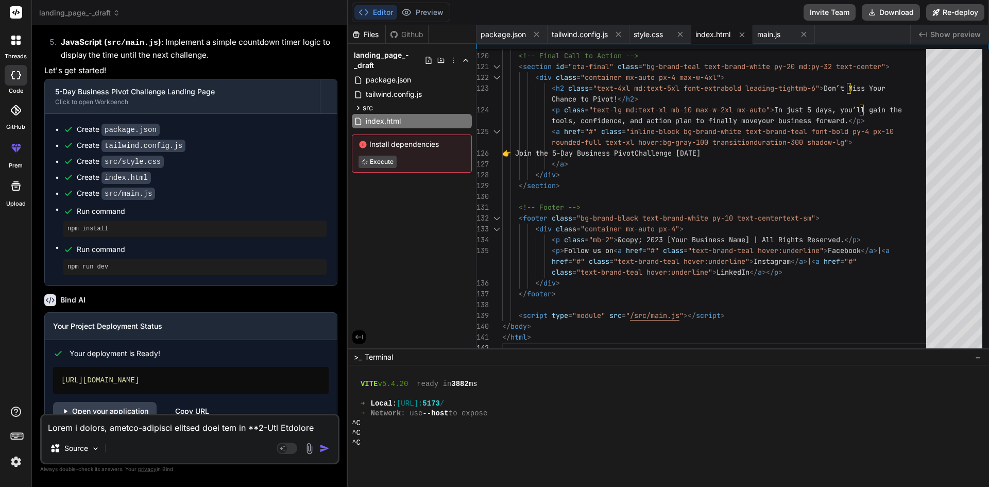
scroll to position [580, 0]
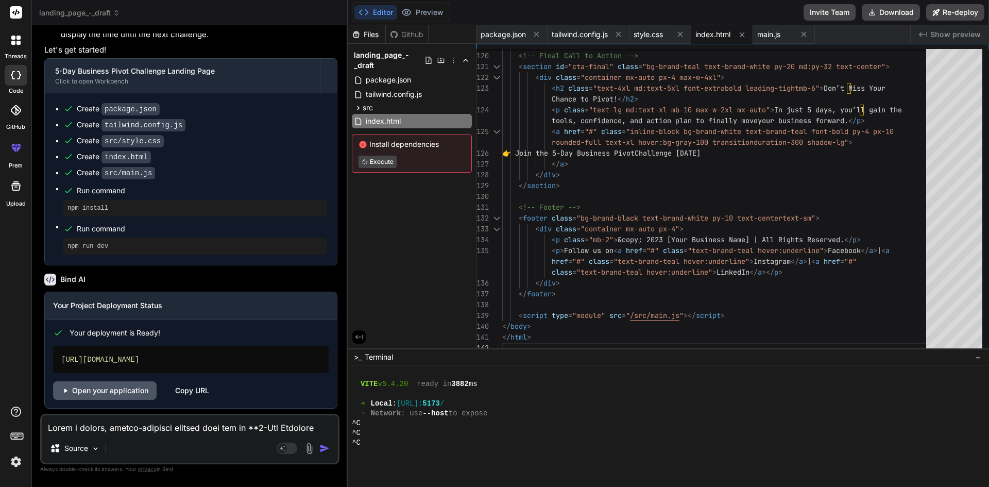
click at [129, 385] on link "Open your application" at bounding box center [105, 390] width 104 height 19
type textarea "x"
